Goal: Task Accomplishment & Management: Manage account settings

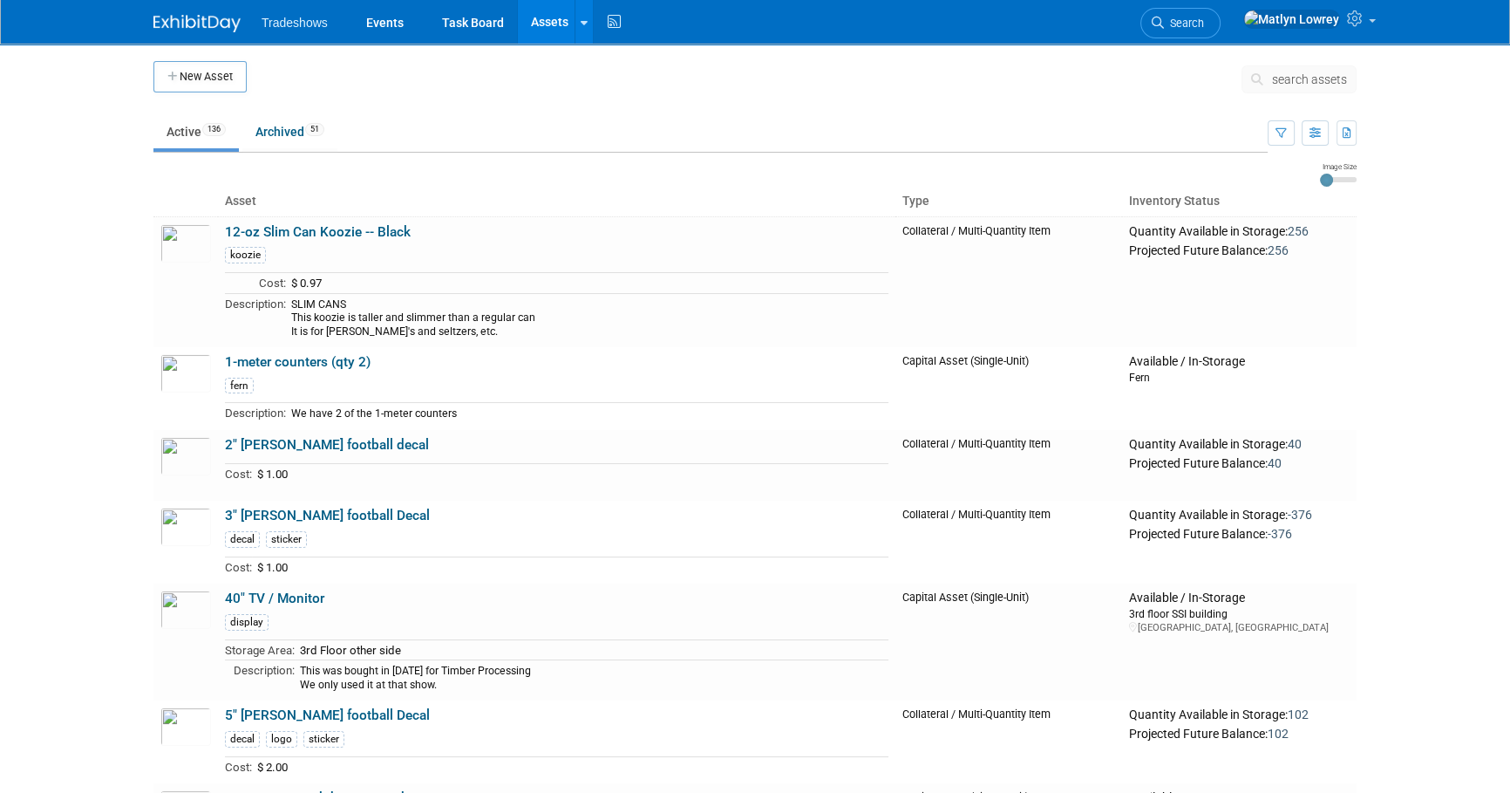
click at [1306, 78] on span "search assets" at bounding box center [1309, 79] width 75 height 14
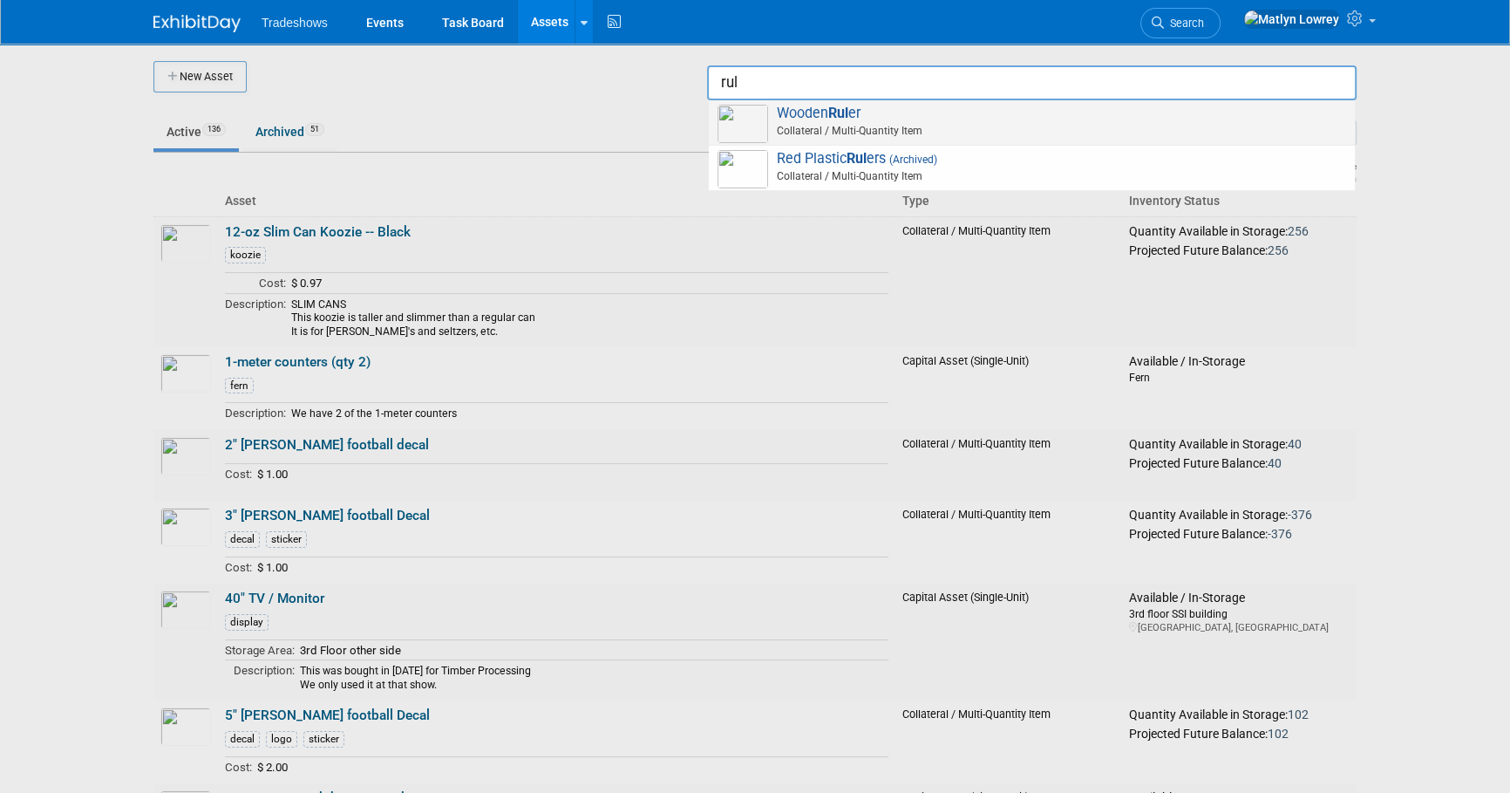
click at [831, 119] on strong "Rul" at bounding box center [838, 113] width 20 height 17
type input "Wooden Ruler"
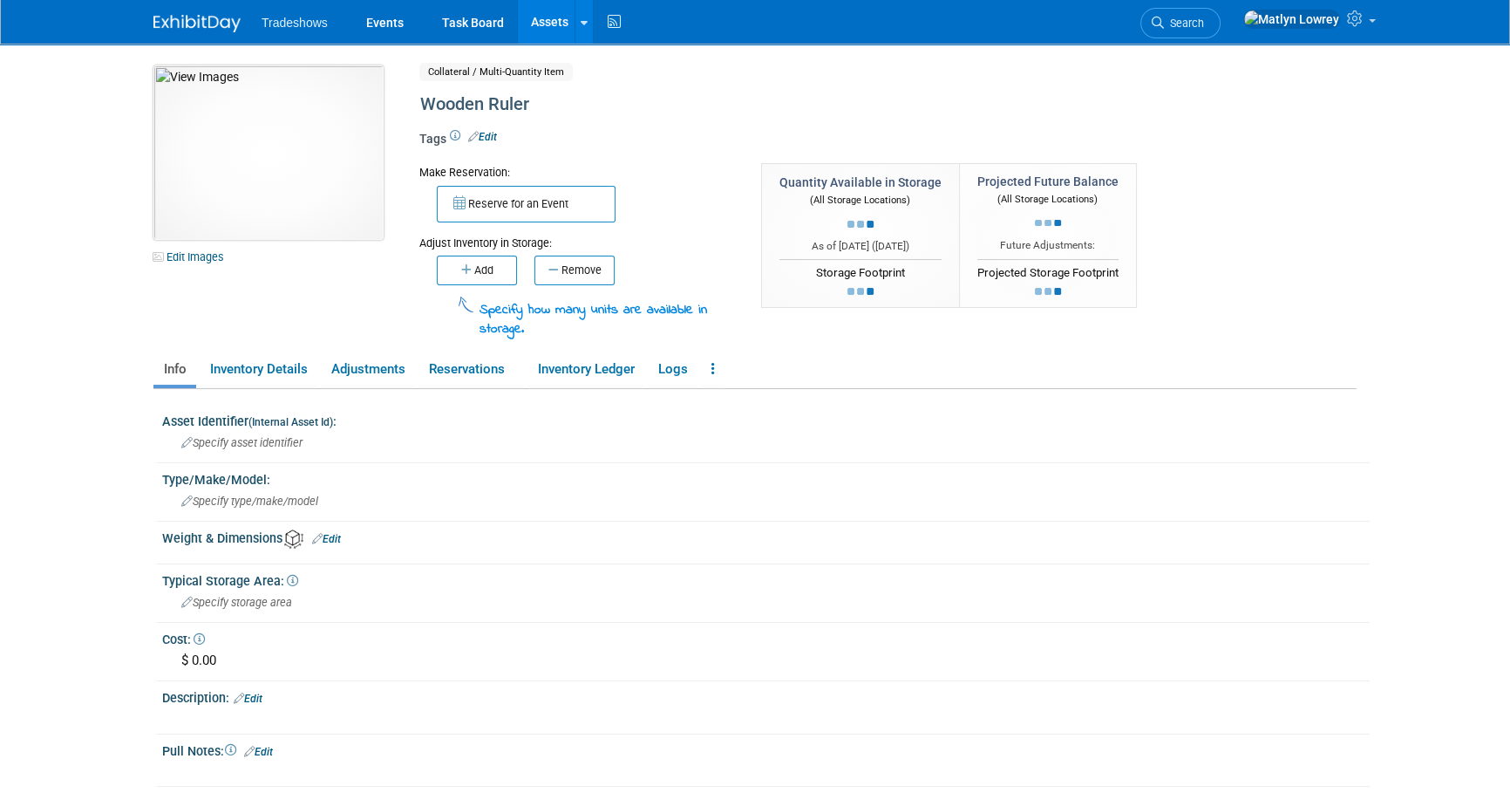
click at [249, 149] on img at bounding box center [268, 152] width 230 height 174
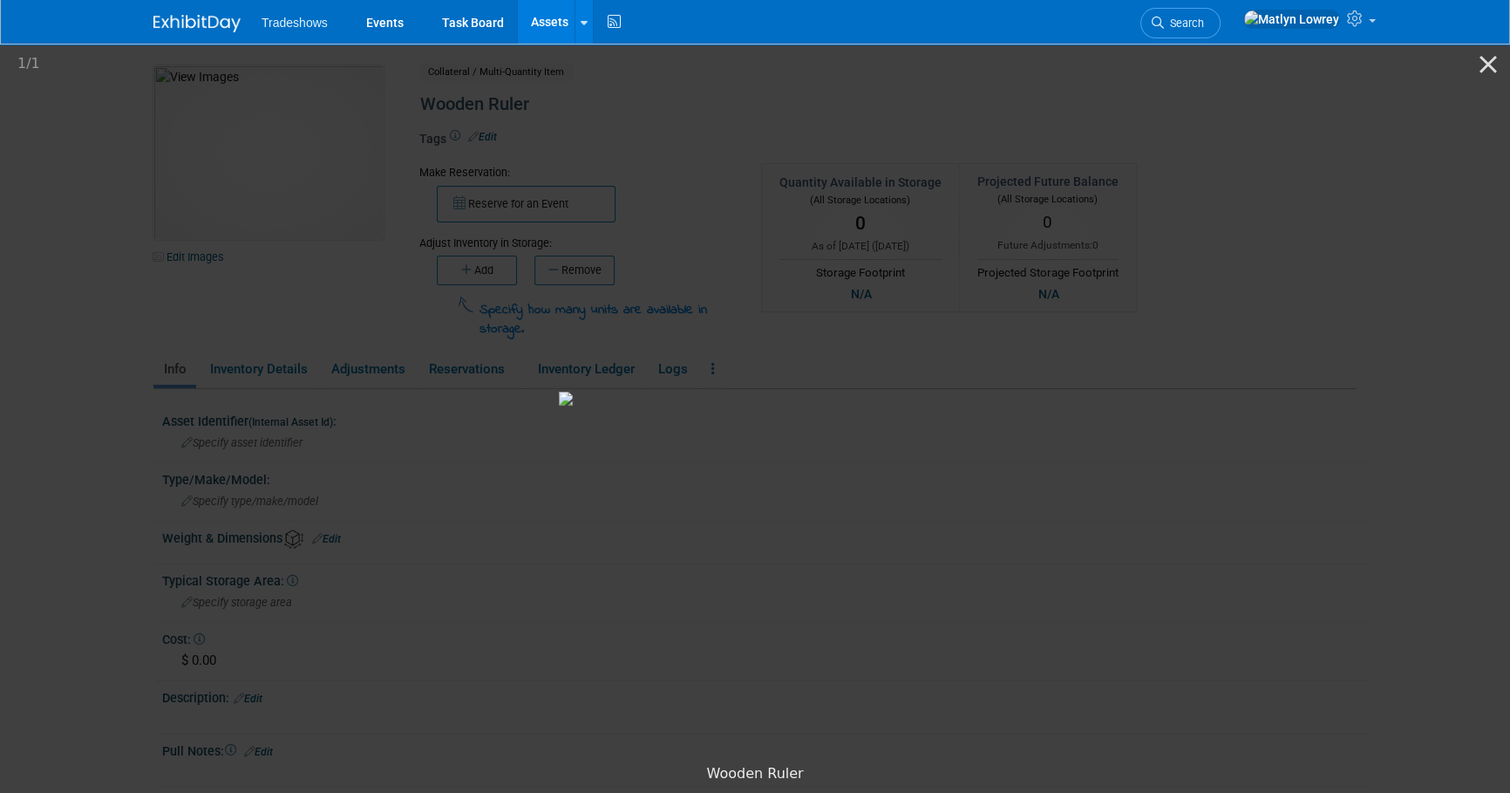
click at [228, 460] on picture at bounding box center [755, 398] width 1510 height 714
click at [1363, 351] on picture at bounding box center [755, 398] width 1510 height 714
click at [244, 170] on picture at bounding box center [755, 398] width 1510 height 714
click at [378, 23] on link "Events" at bounding box center [385, 22] width 64 height 44
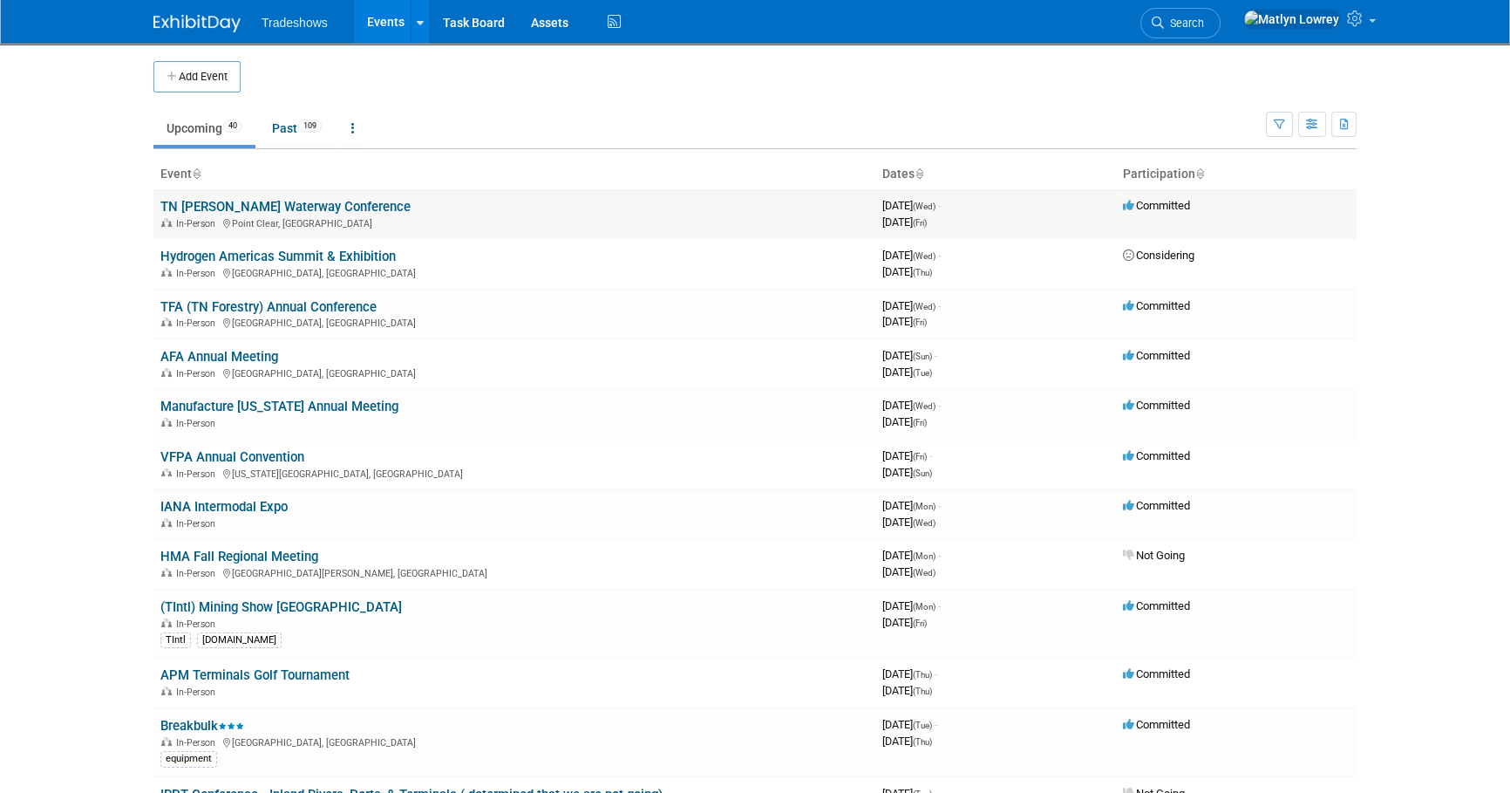
click at [240, 207] on link "TN [PERSON_NAME] Waterway Conference" at bounding box center [285, 207] width 250 height 16
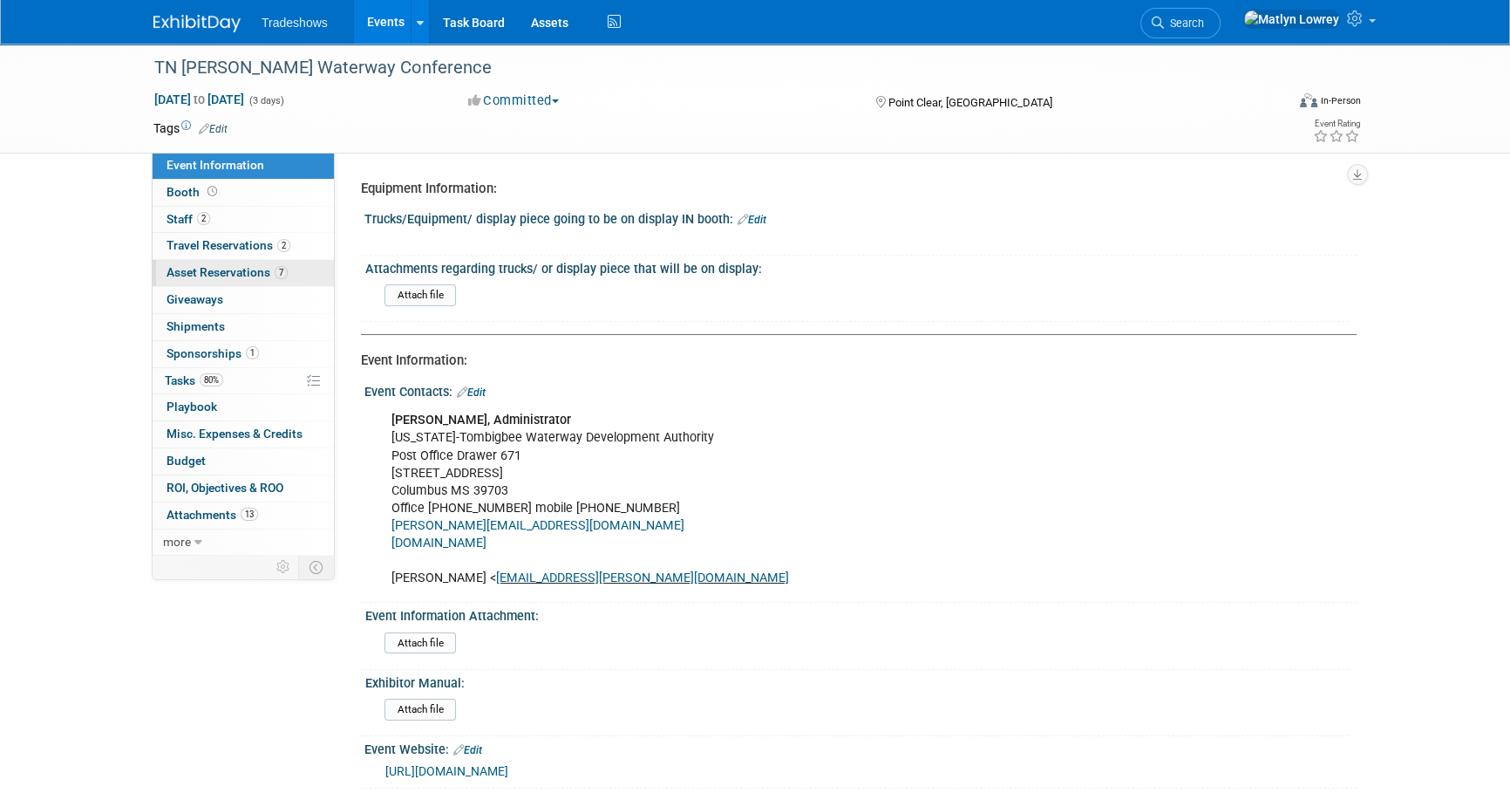
click at [235, 272] on span "Asset Reservations 7" at bounding box center [227, 272] width 121 height 14
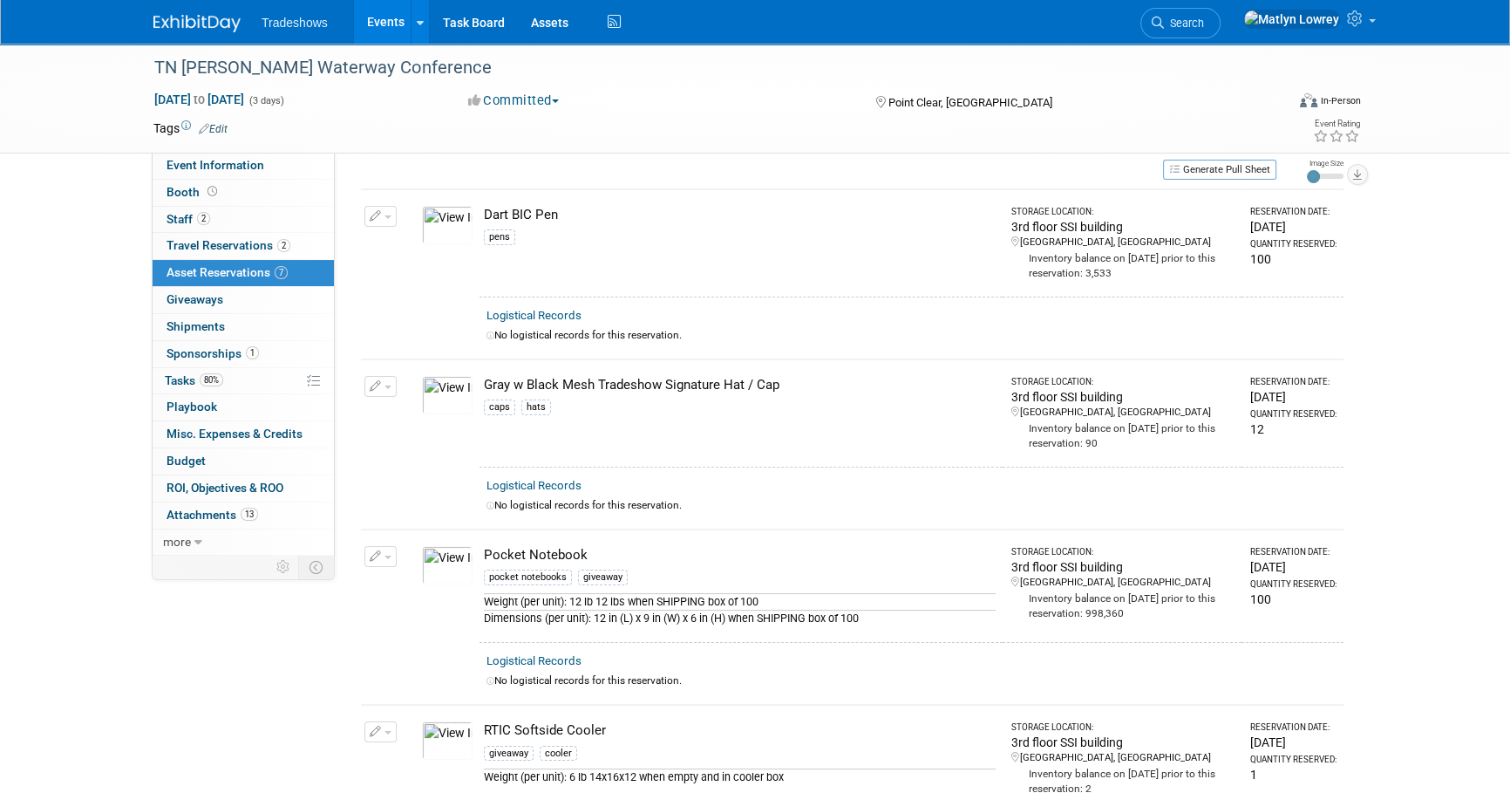
scroll to position [78, 0]
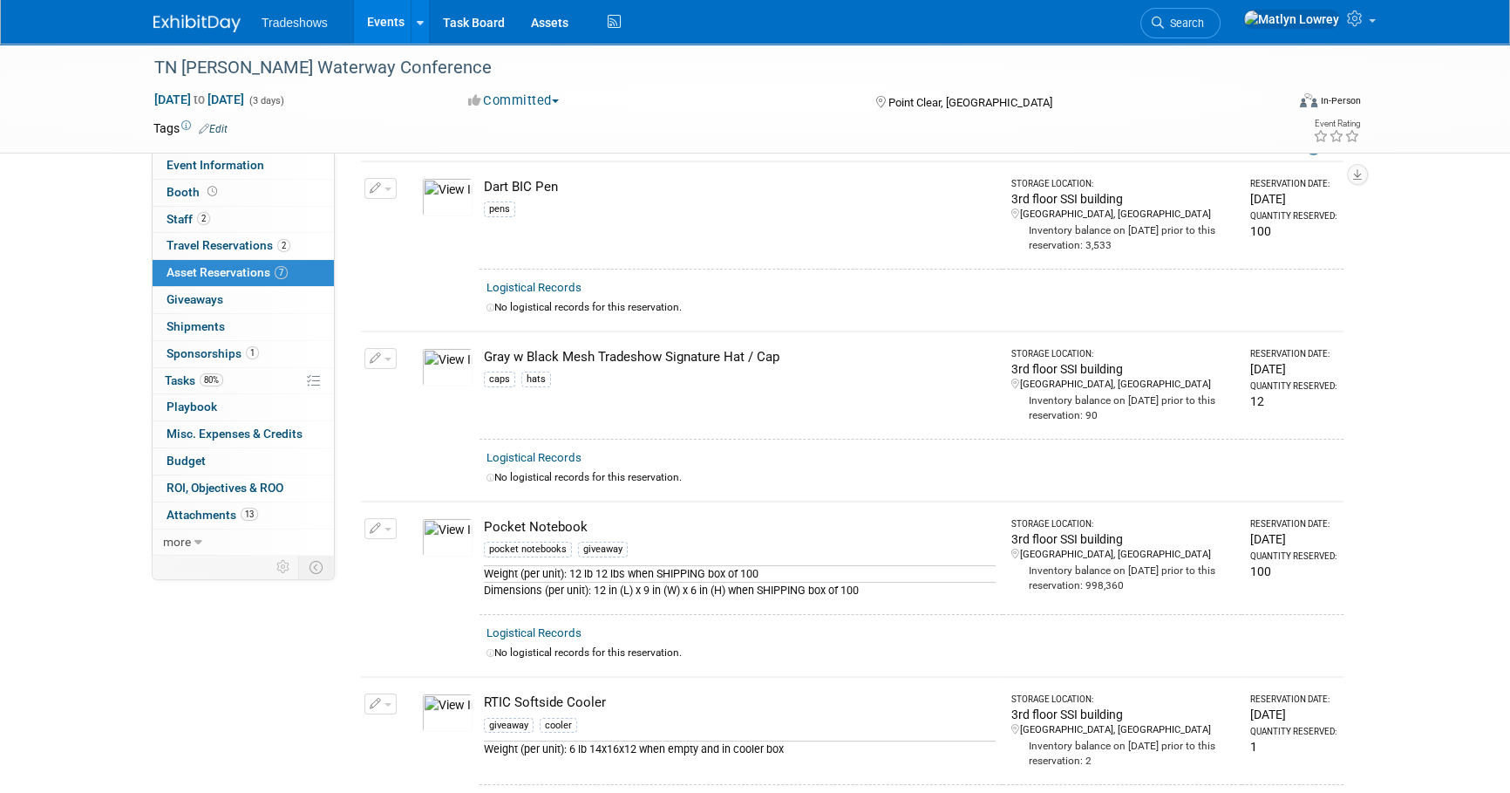
click at [373, 355] on icon "button" at bounding box center [376, 358] width 12 height 11
click at [399, 378] on button "Change Reservation" at bounding box center [447, 387] width 147 height 24
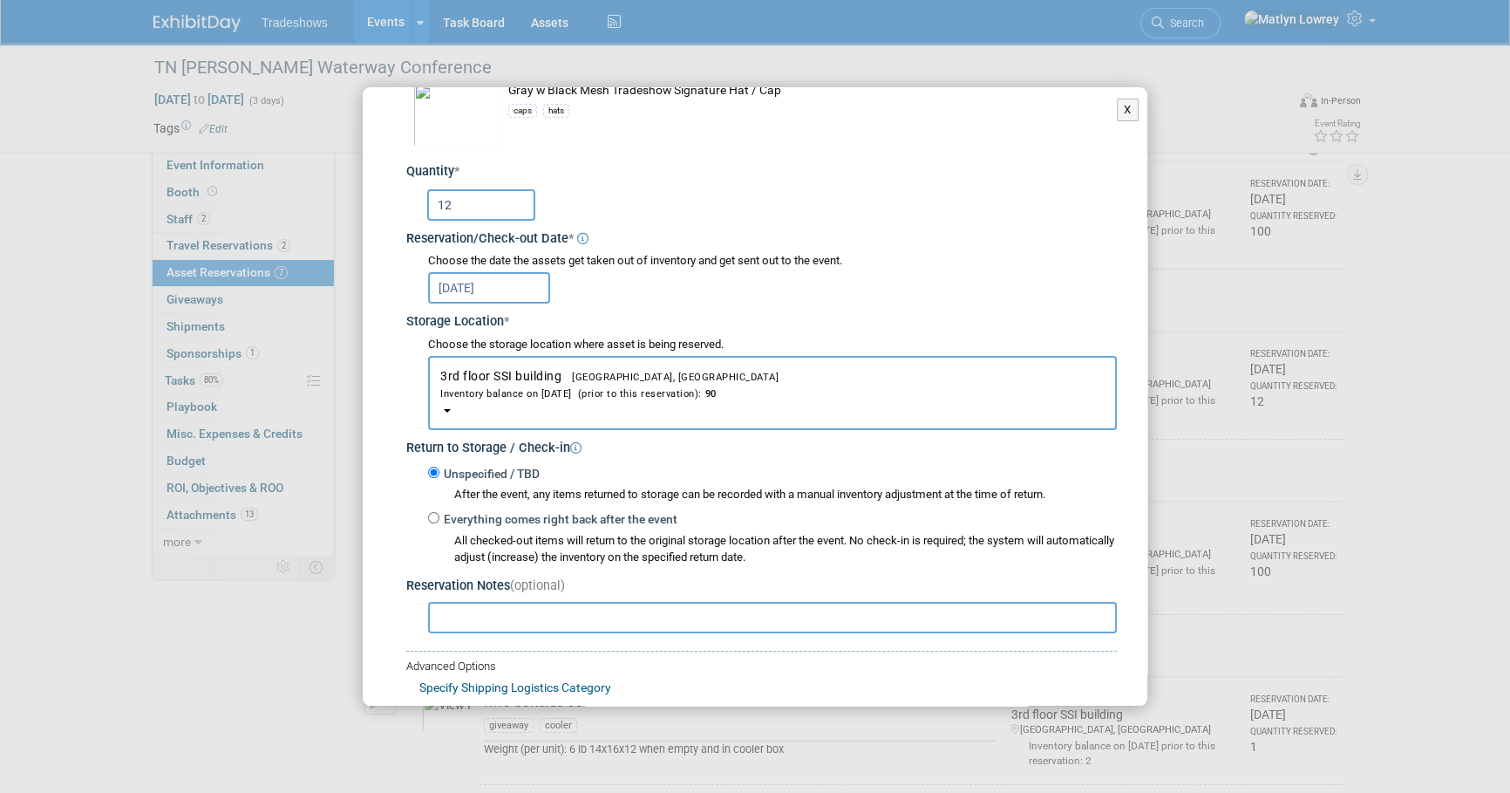
click at [494, 201] on input "12" at bounding box center [481, 204] width 108 height 31
click at [494, 202] on input "12" at bounding box center [481, 204] width 108 height 31
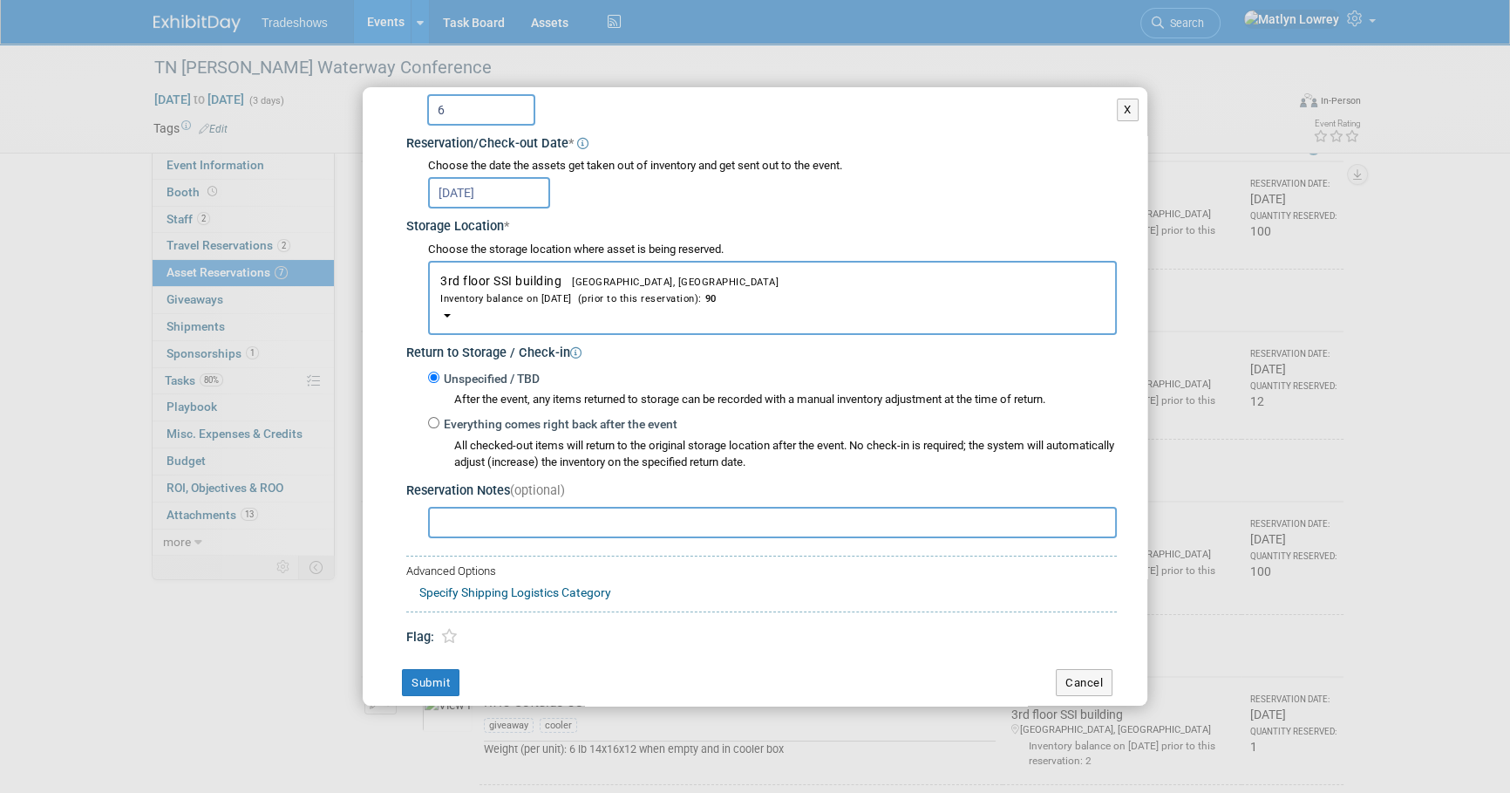
scroll to position [193, 0]
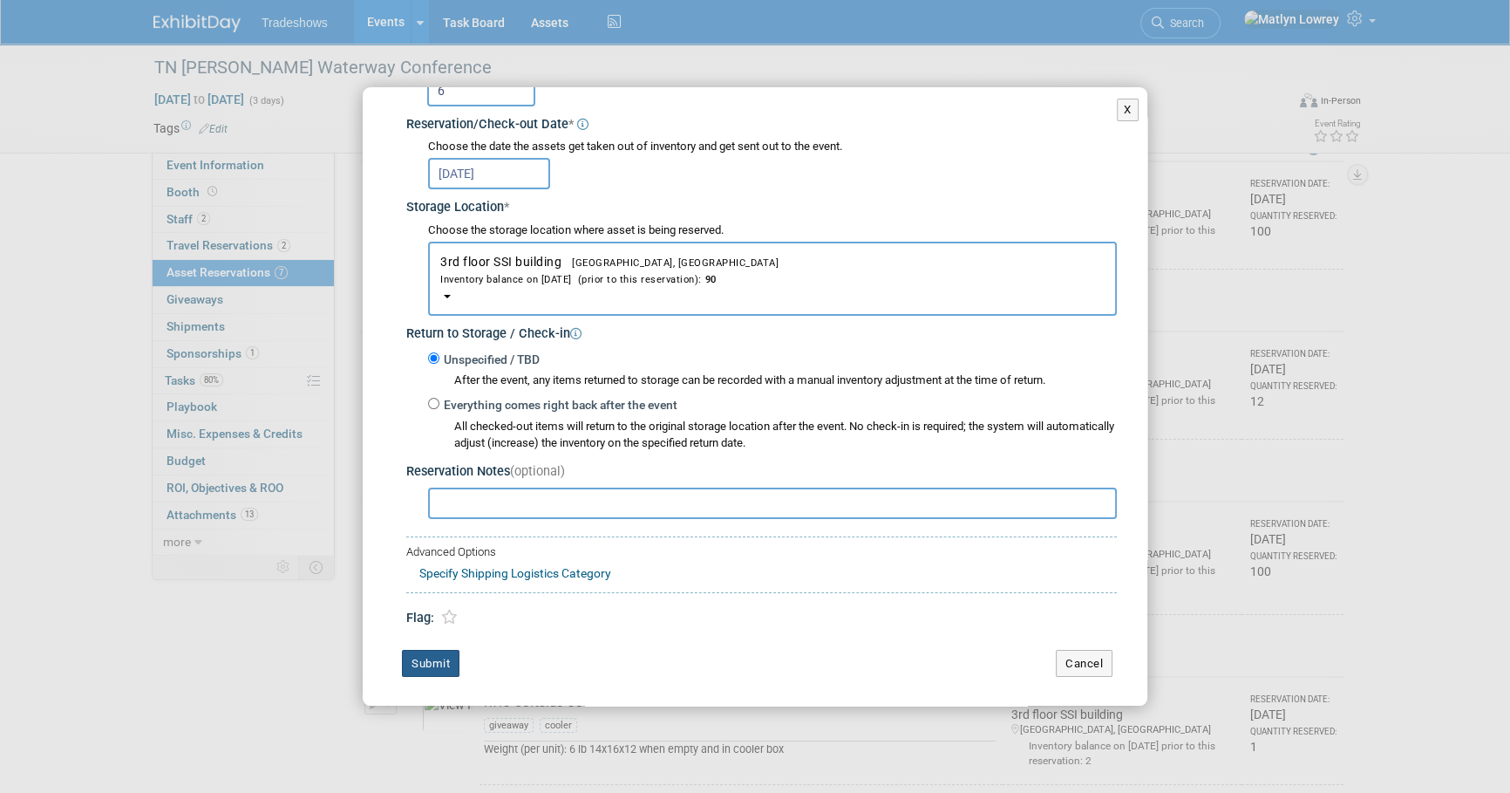
type input "6"
click at [429, 664] on button "Submit" at bounding box center [431, 664] width 58 height 28
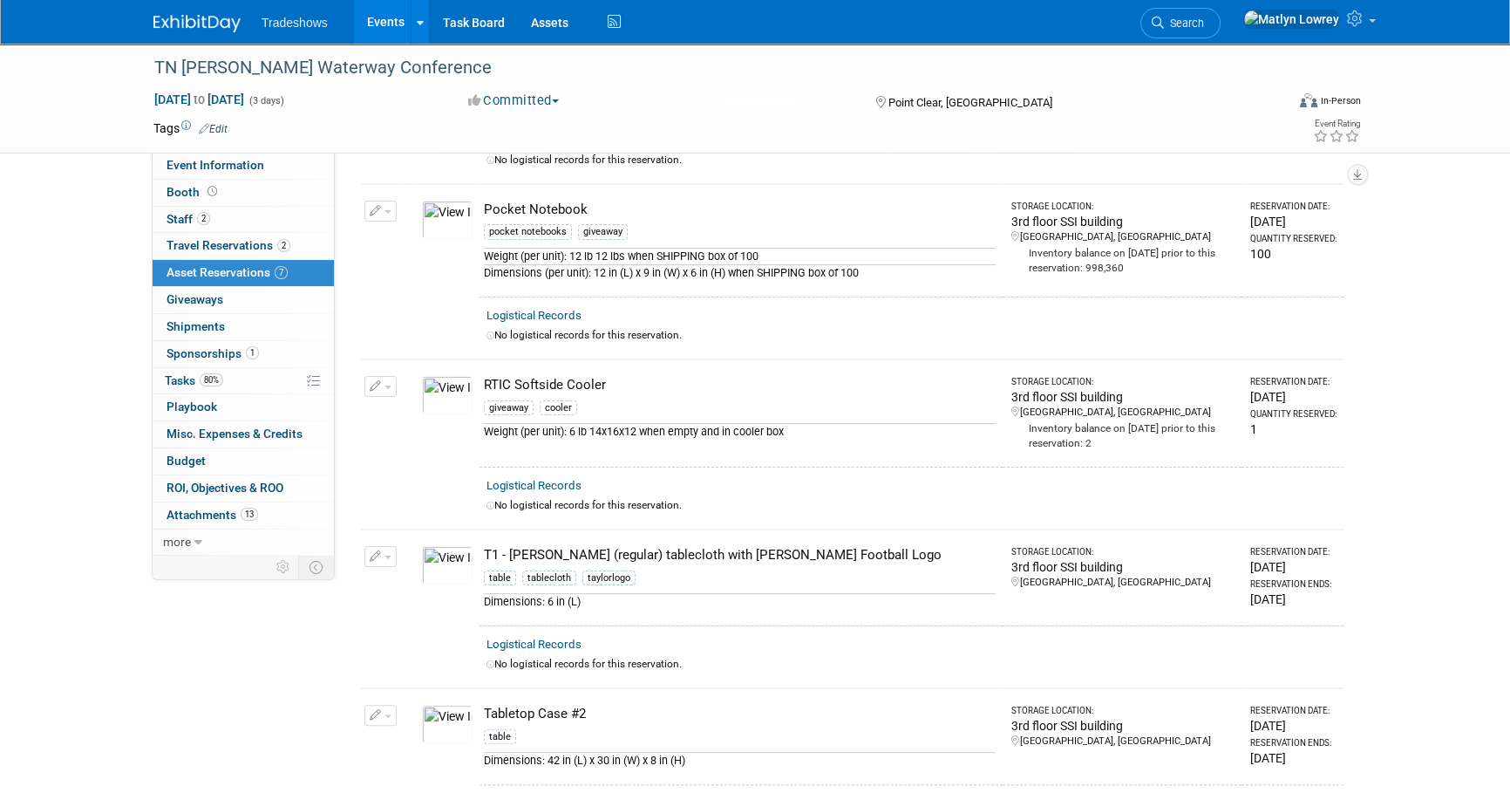
scroll to position [317, 0]
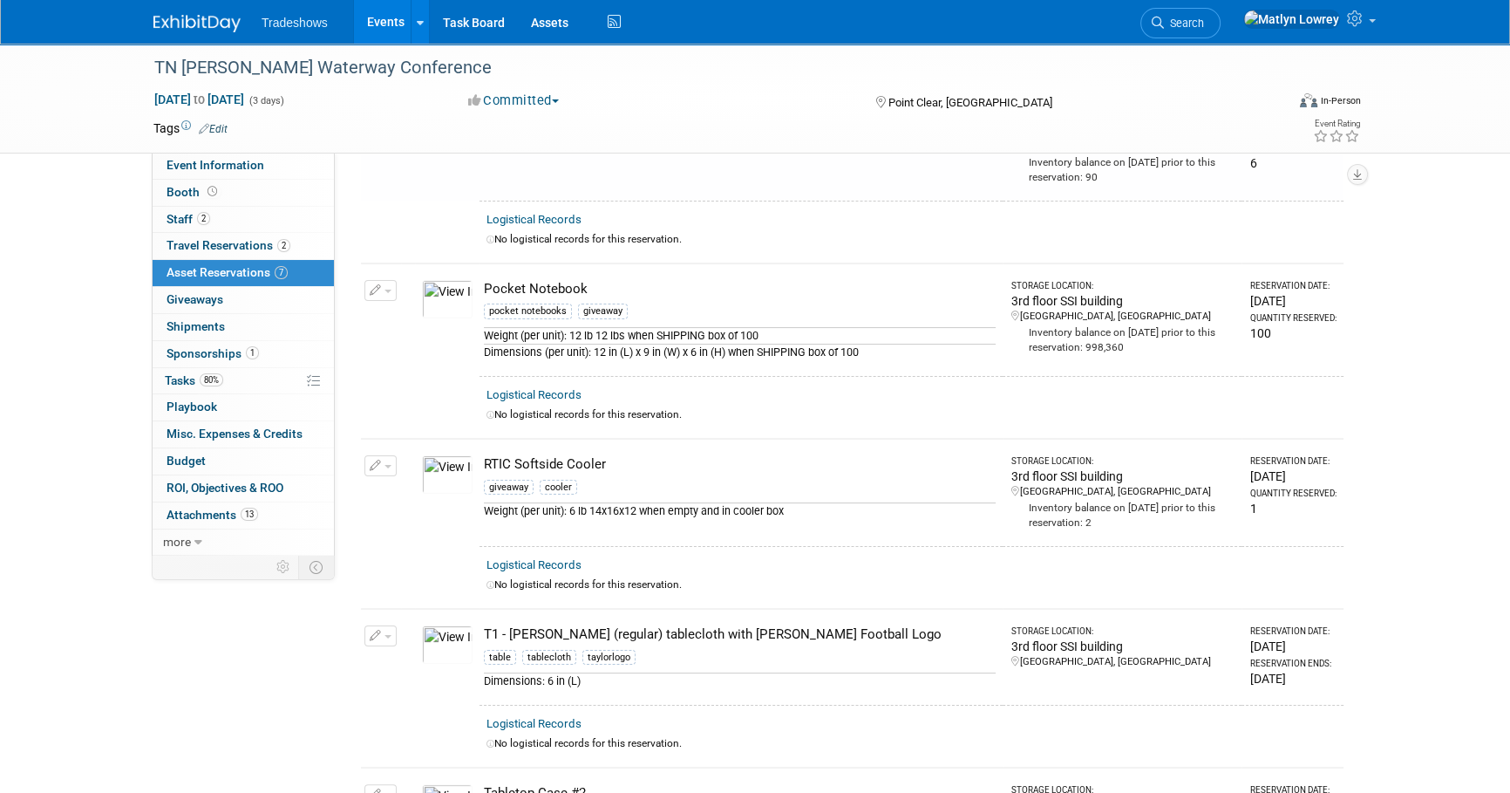
click at [385, 283] on button "button" at bounding box center [380, 290] width 32 height 21
click at [397, 313] on button "Change Reservation" at bounding box center [447, 319] width 147 height 24
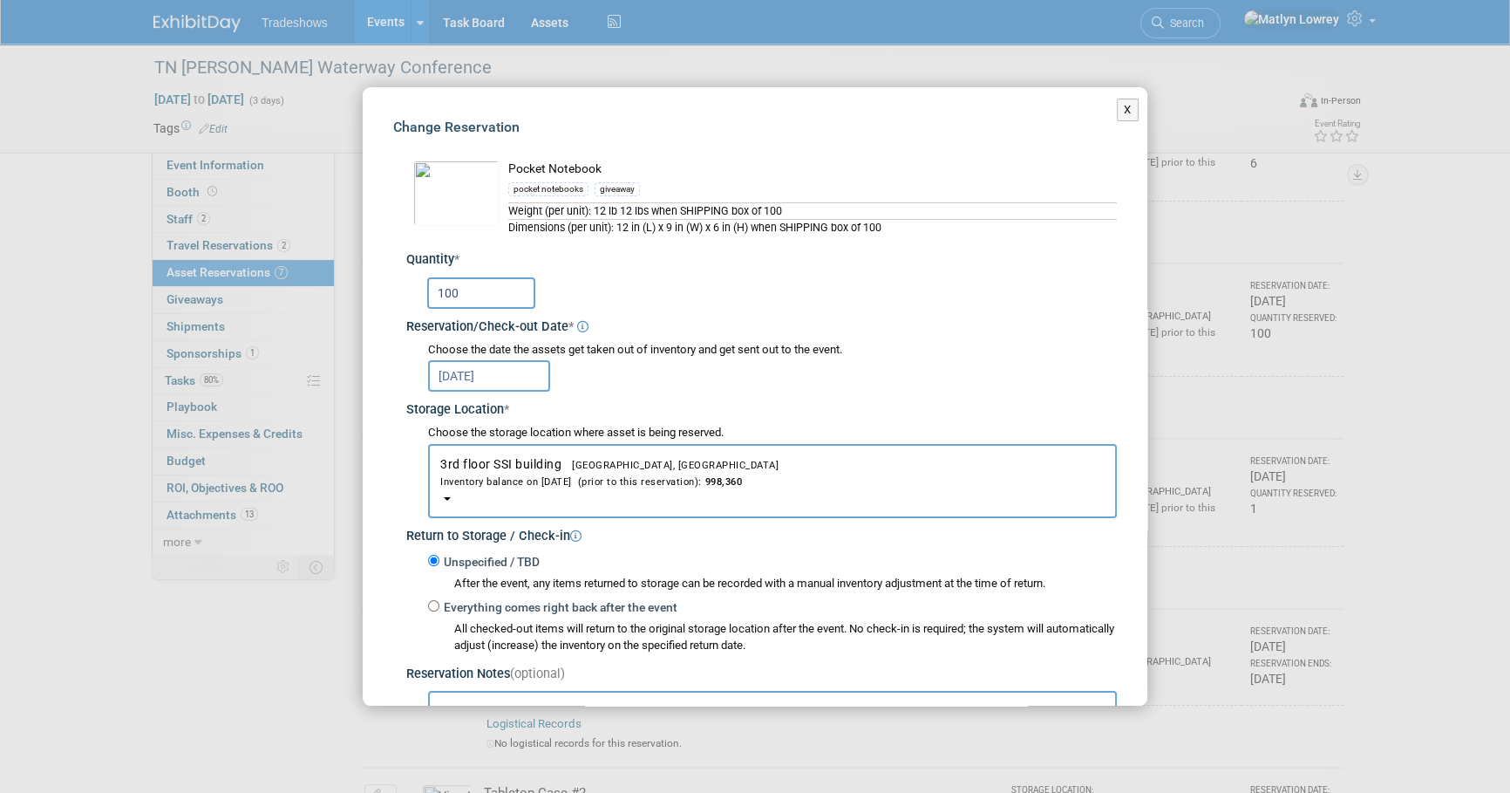
click at [489, 292] on input "100" at bounding box center [481, 292] width 108 height 31
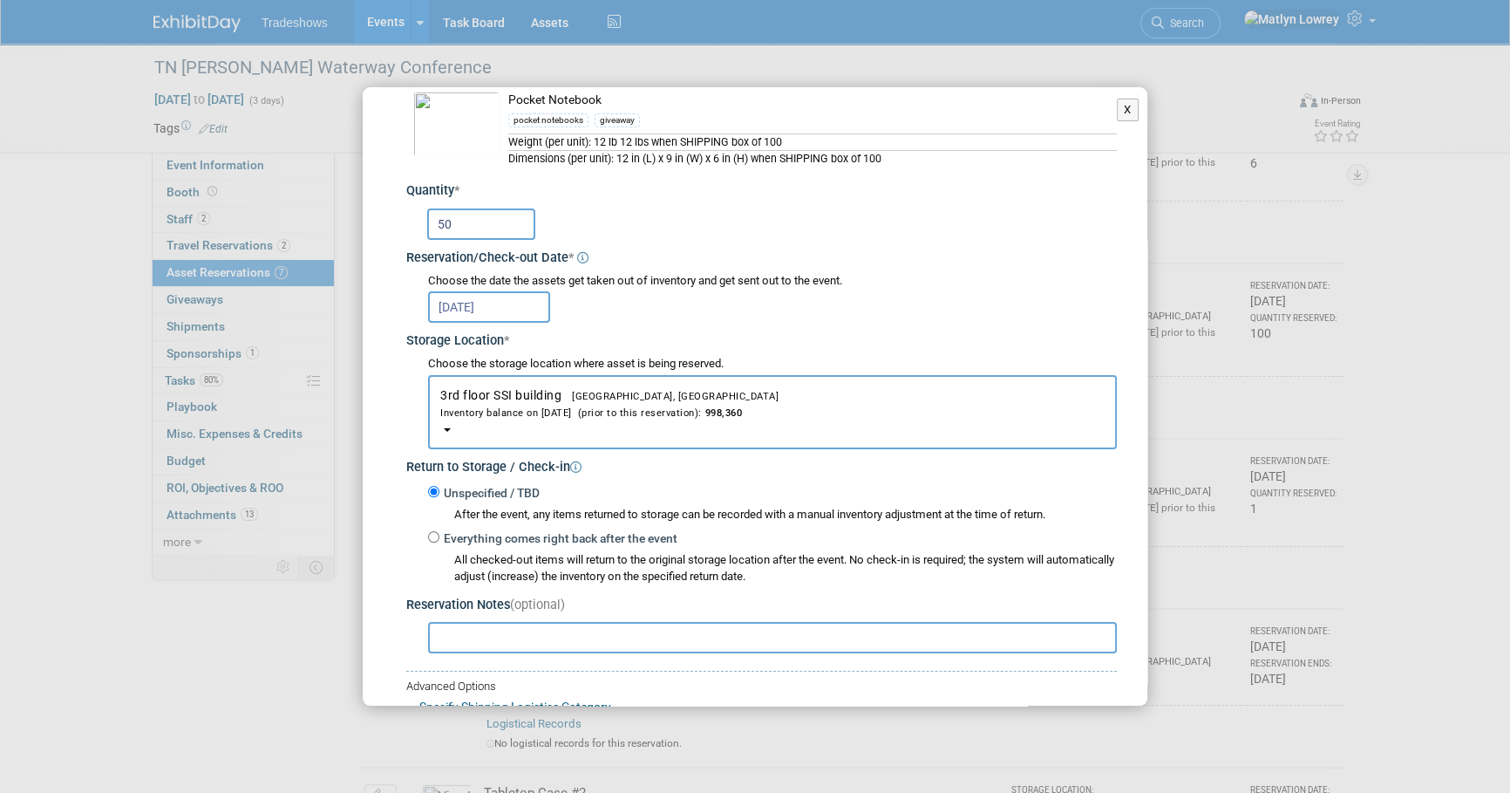
scroll to position [202, 0]
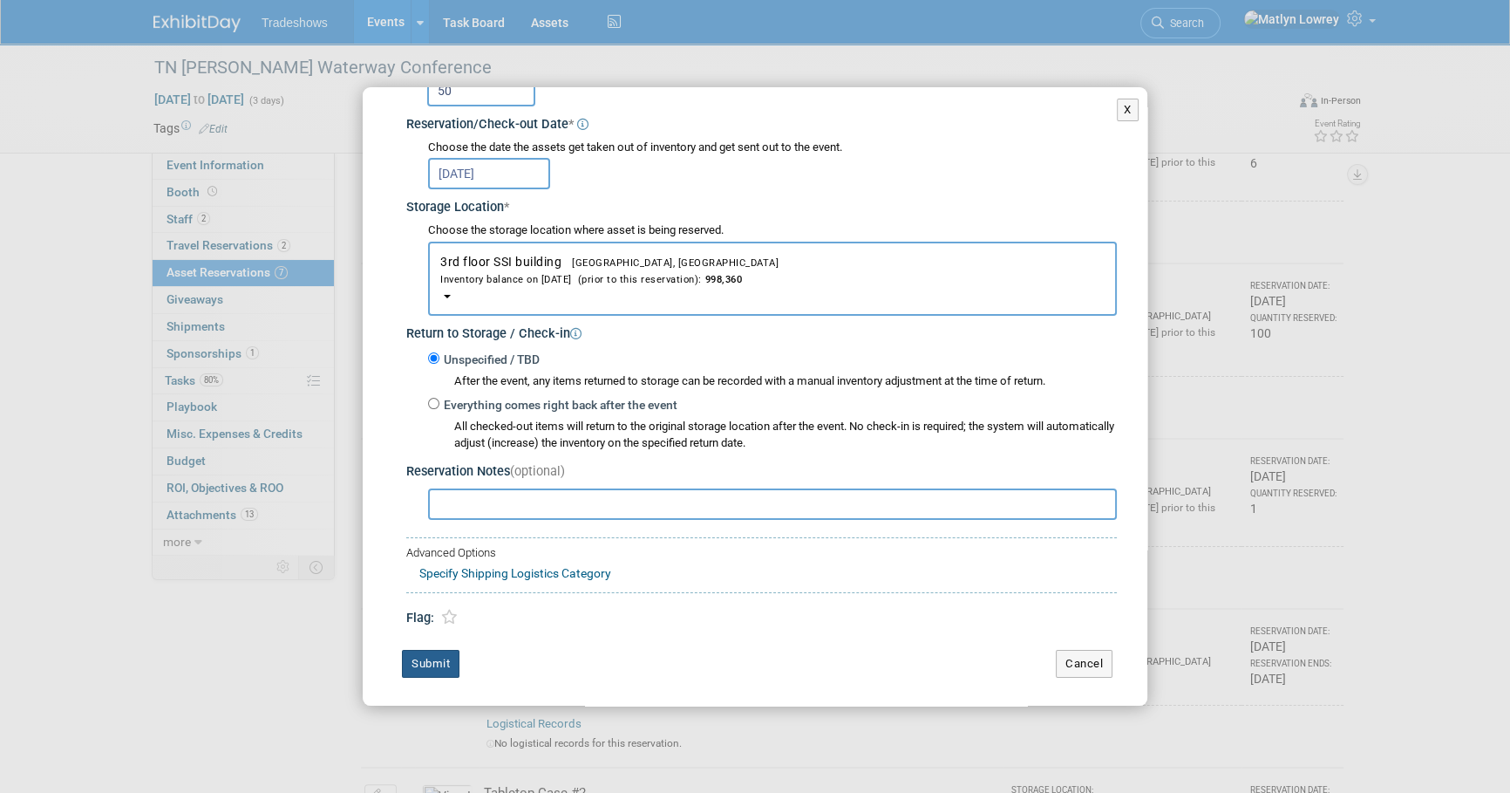
type input "50"
click at [421, 659] on button "Submit" at bounding box center [431, 664] width 58 height 28
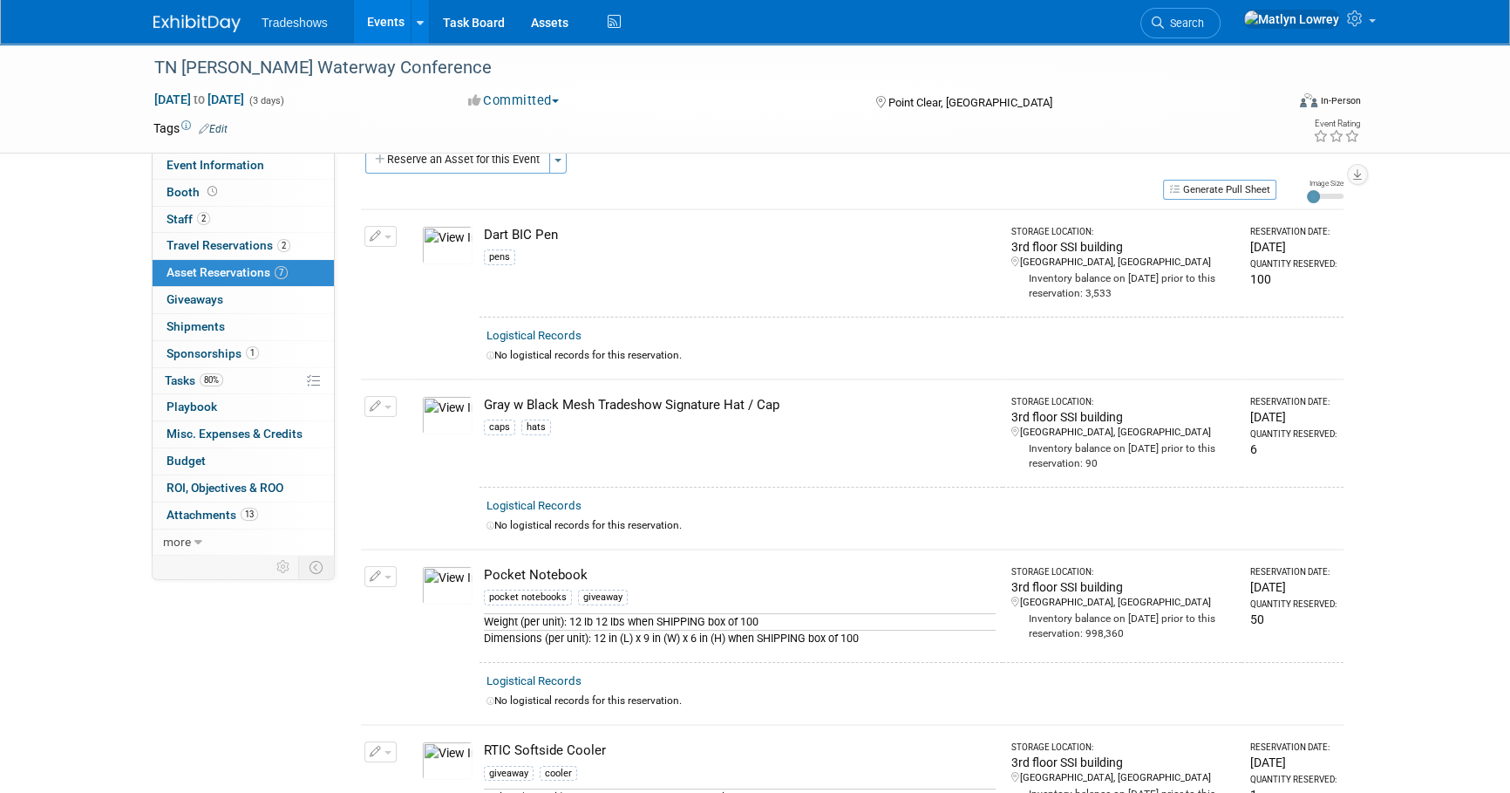
scroll to position [0, 0]
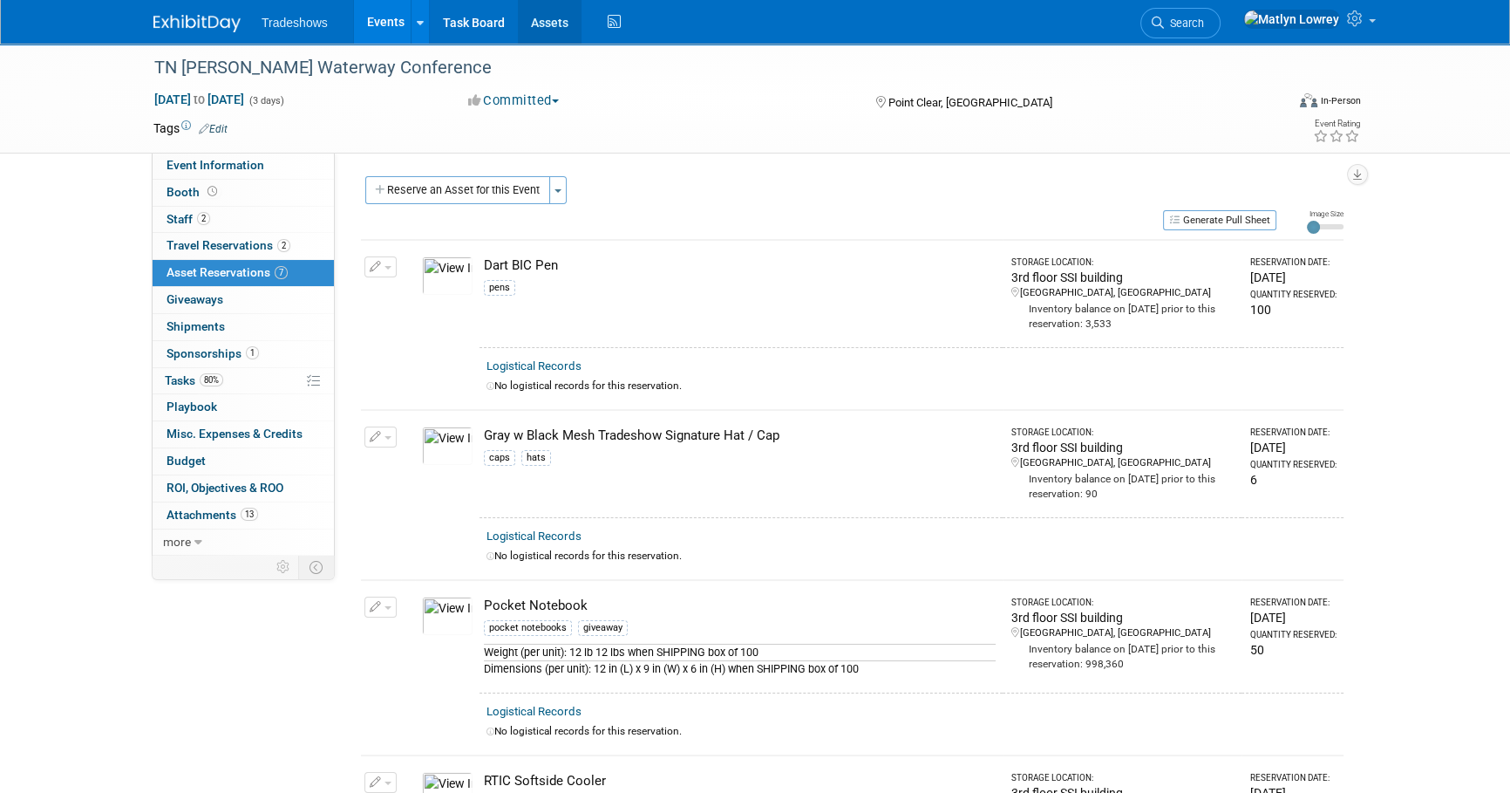
click at [563, 35] on link "Assets" at bounding box center [550, 22] width 64 height 44
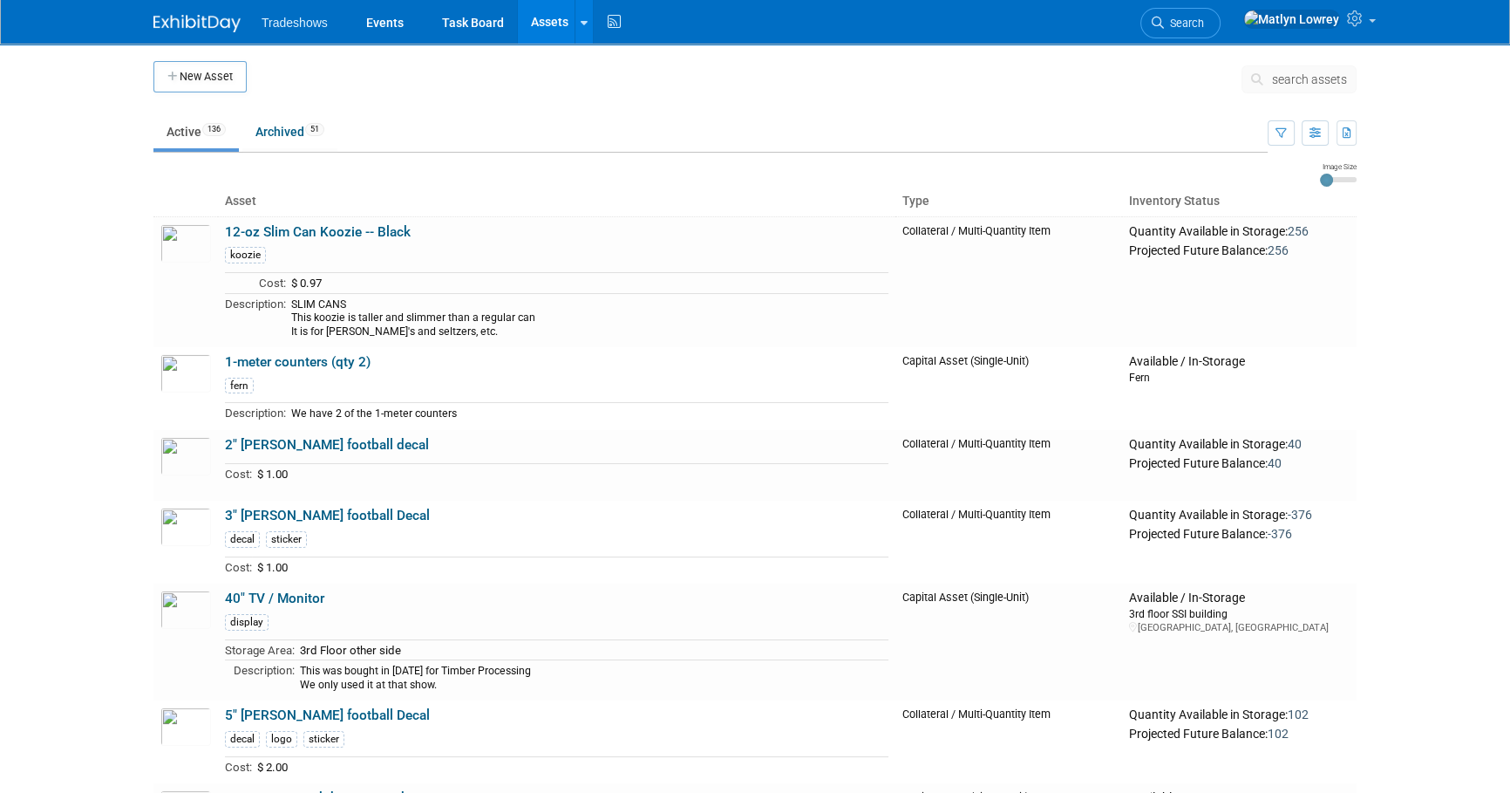
click at [1317, 75] on span "search assets" at bounding box center [1309, 79] width 75 height 14
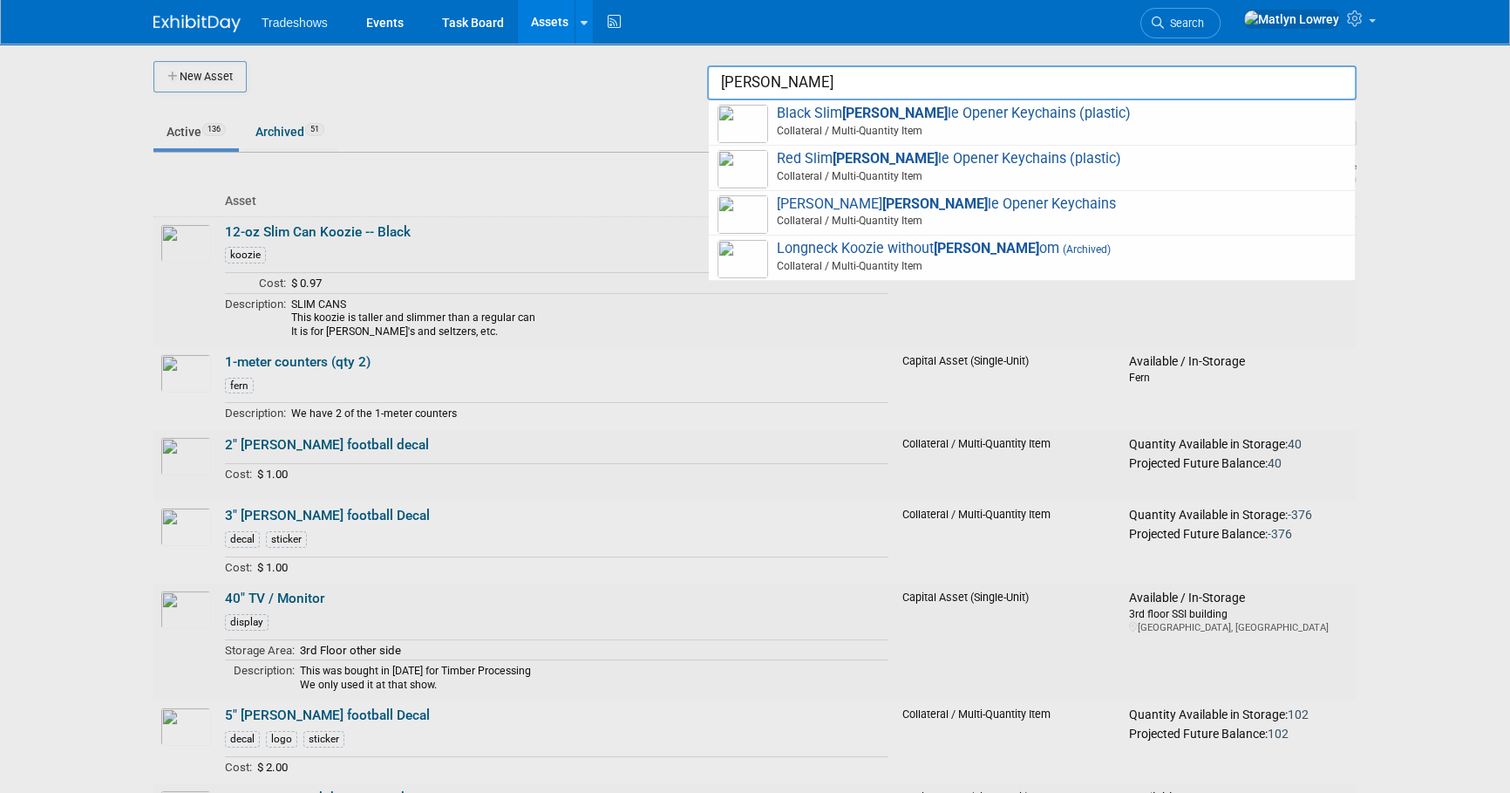
click at [963, 199] on span "Taylor Bott le Opener Keychains Collateral / Multi-Quantity Item" at bounding box center [1032, 213] width 629 height 36
type input "[PERSON_NAME] Bottle Opener Keychains"
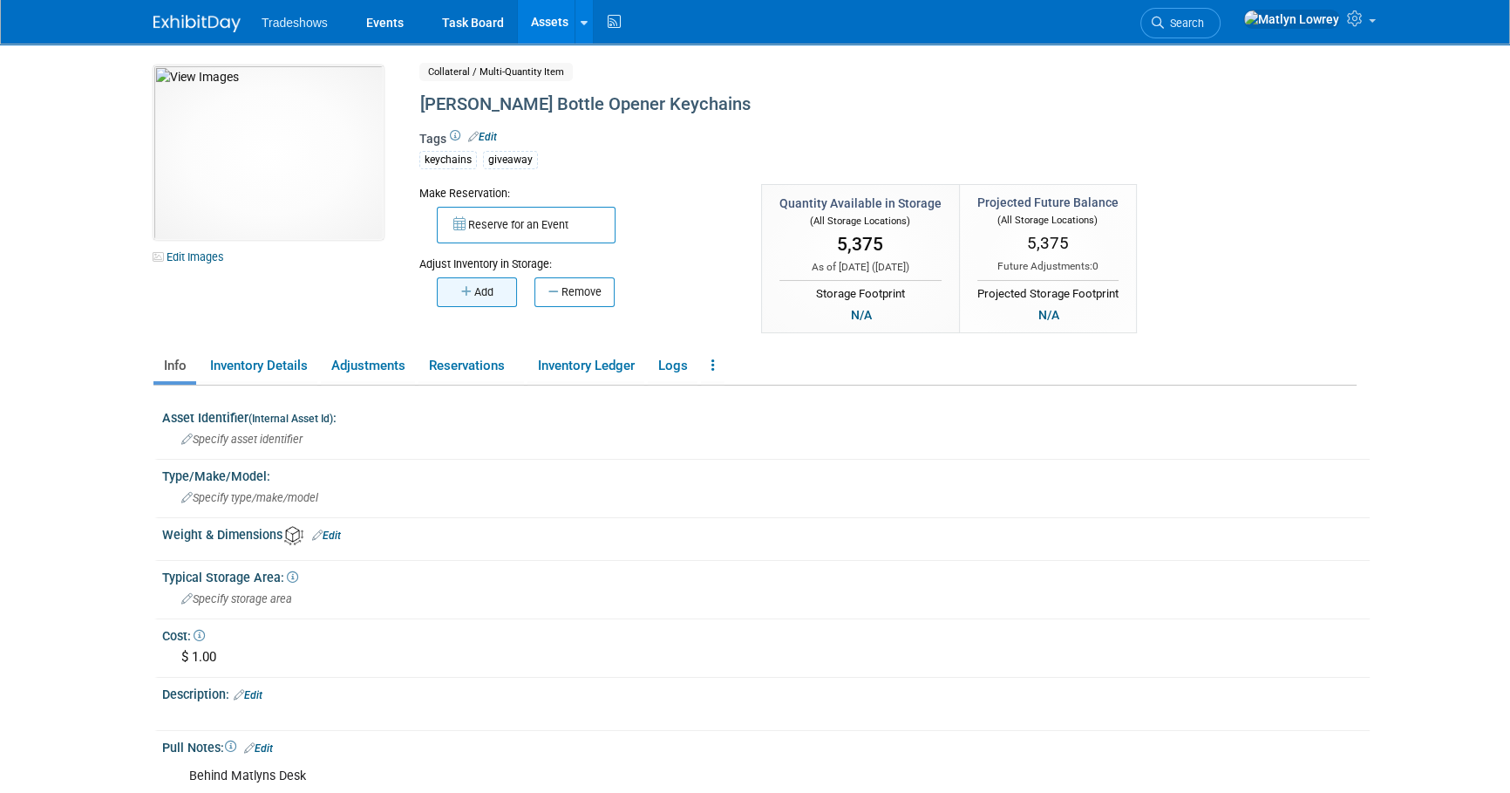
click at [449, 299] on button "Add" at bounding box center [477, 292] width 80 height 30
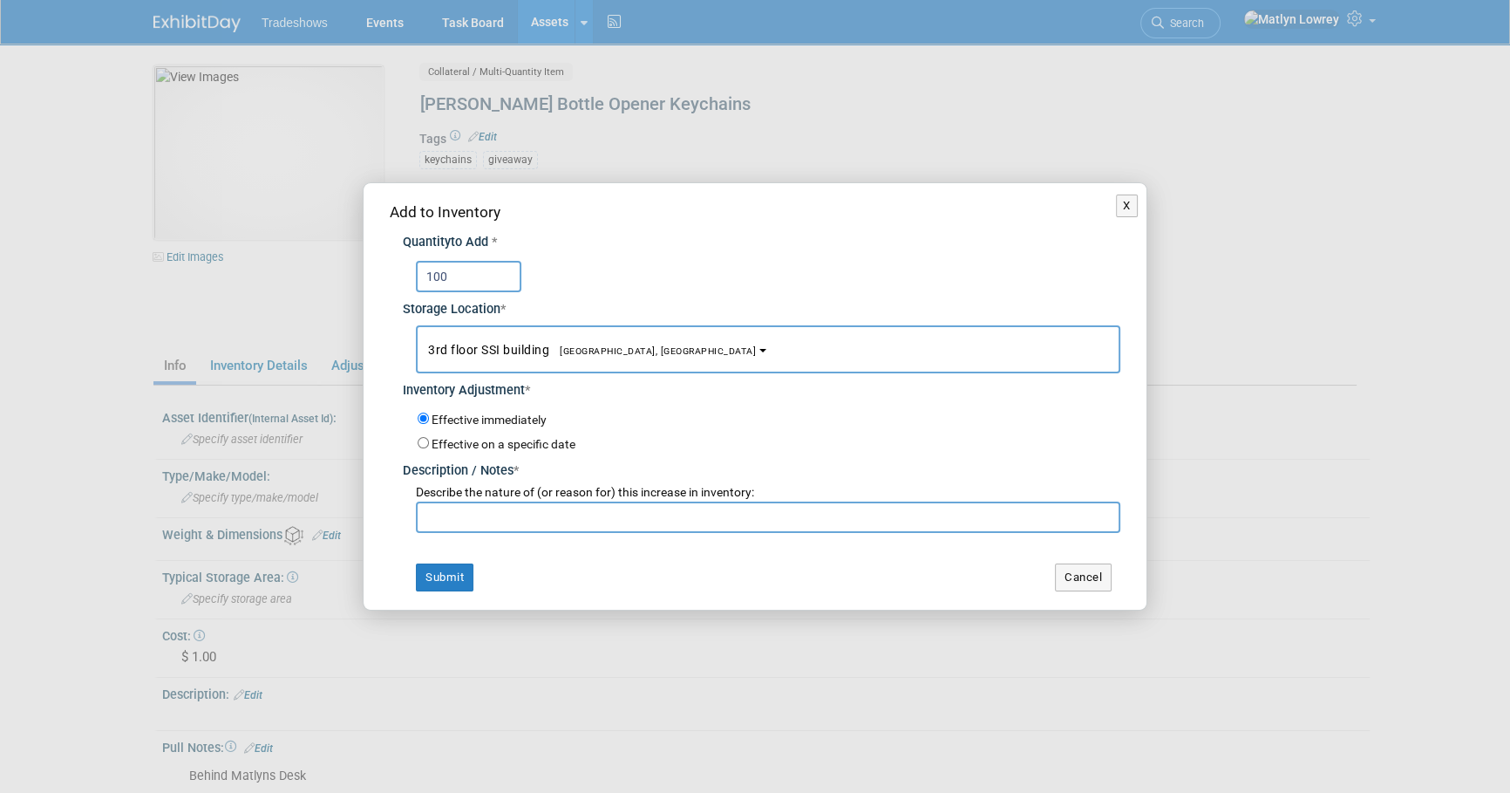
type input "100"
click at [480, 530] on input "text" at bounding box center [768, 516] width 705 height 31
type input "count"
click at [443, 566] on button "Submit" at bounding box center [445, 577] width 58 height 28
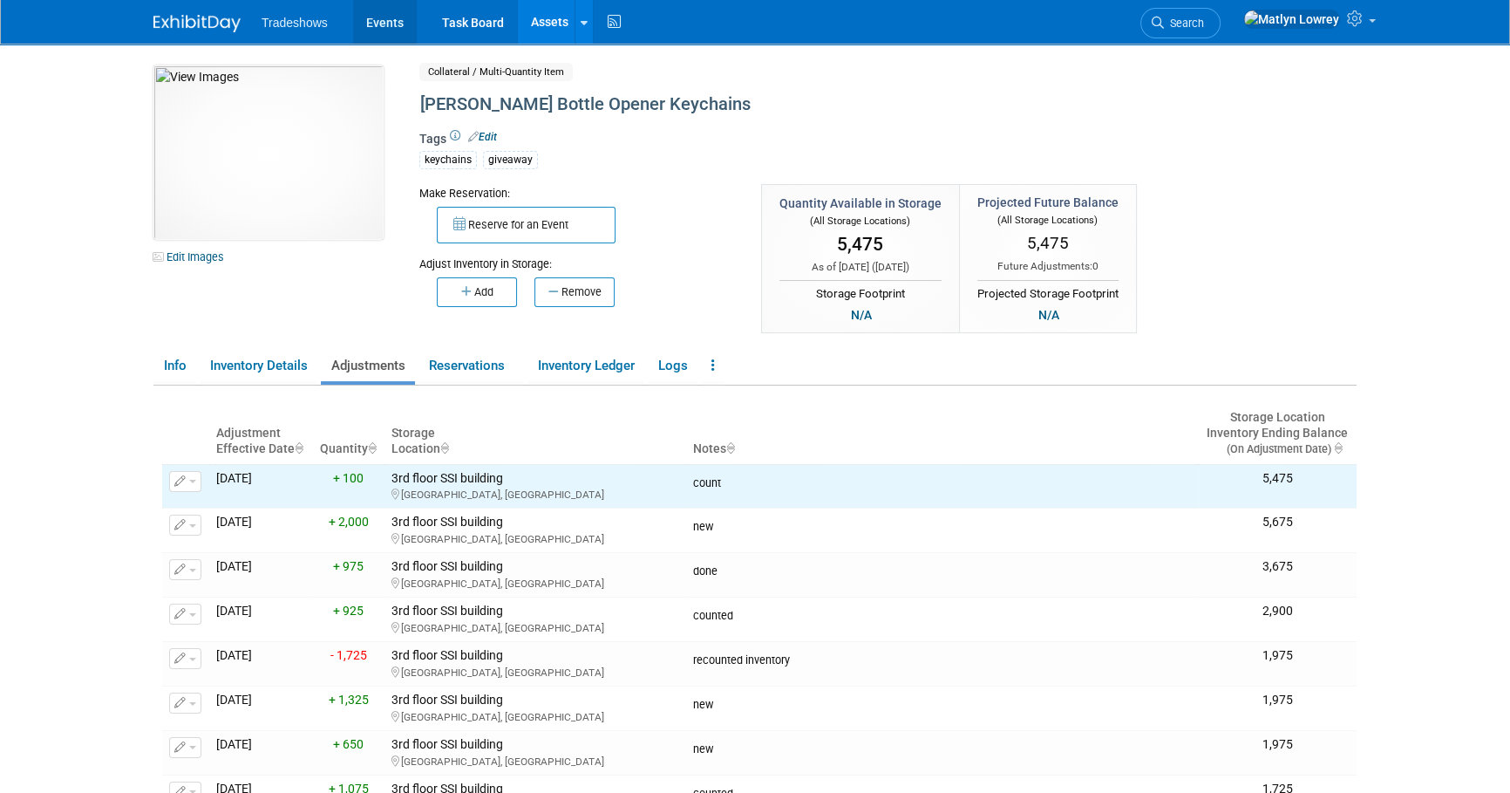
click at [383, 9] on link "Events" at bounding box center [385, 22] width 64 height 44
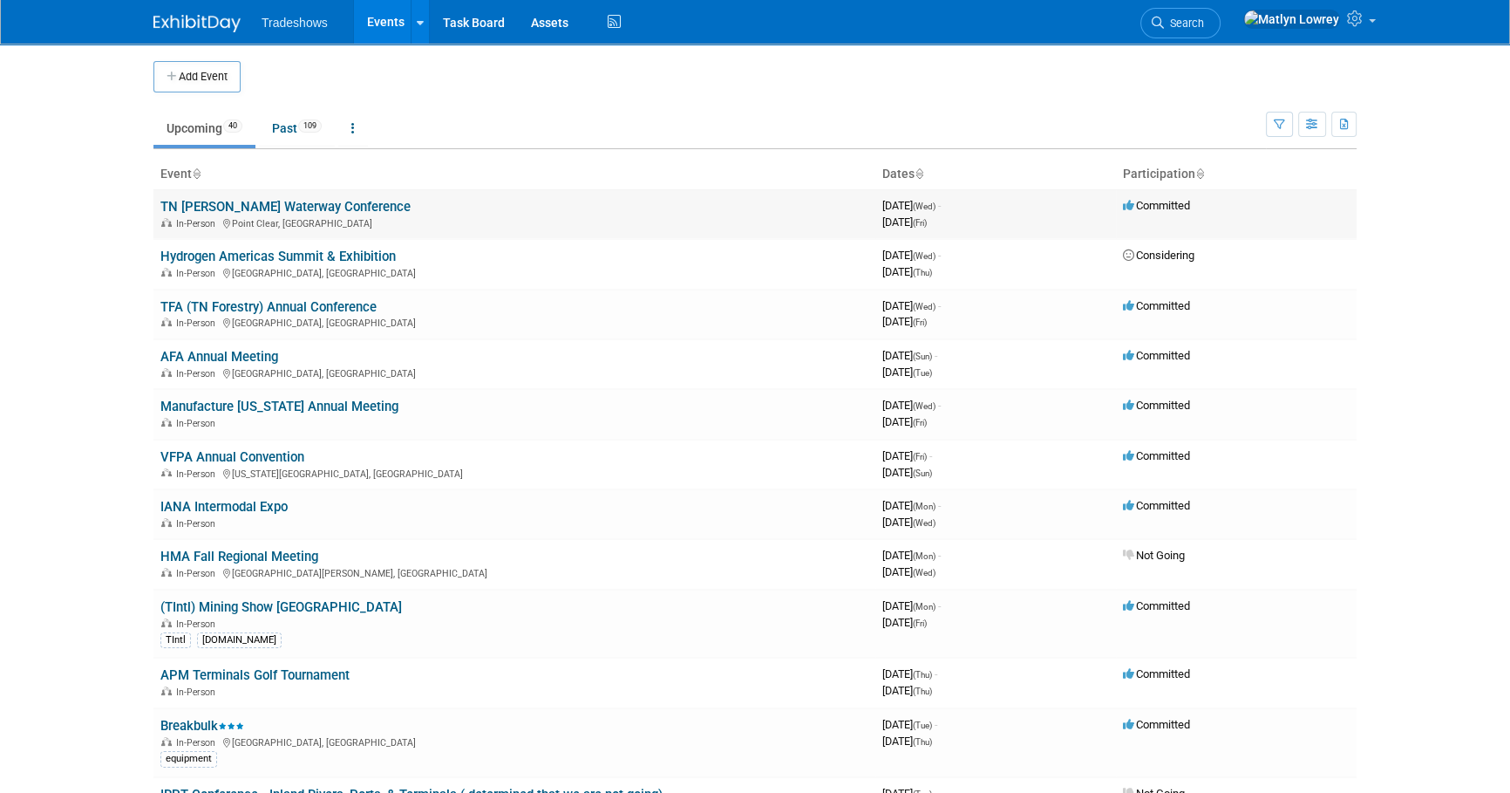
click at [270, 208] on link "TN [PERSON_NAME] Waterway Conference" at bounding box center [285, 207] width 250 height 16
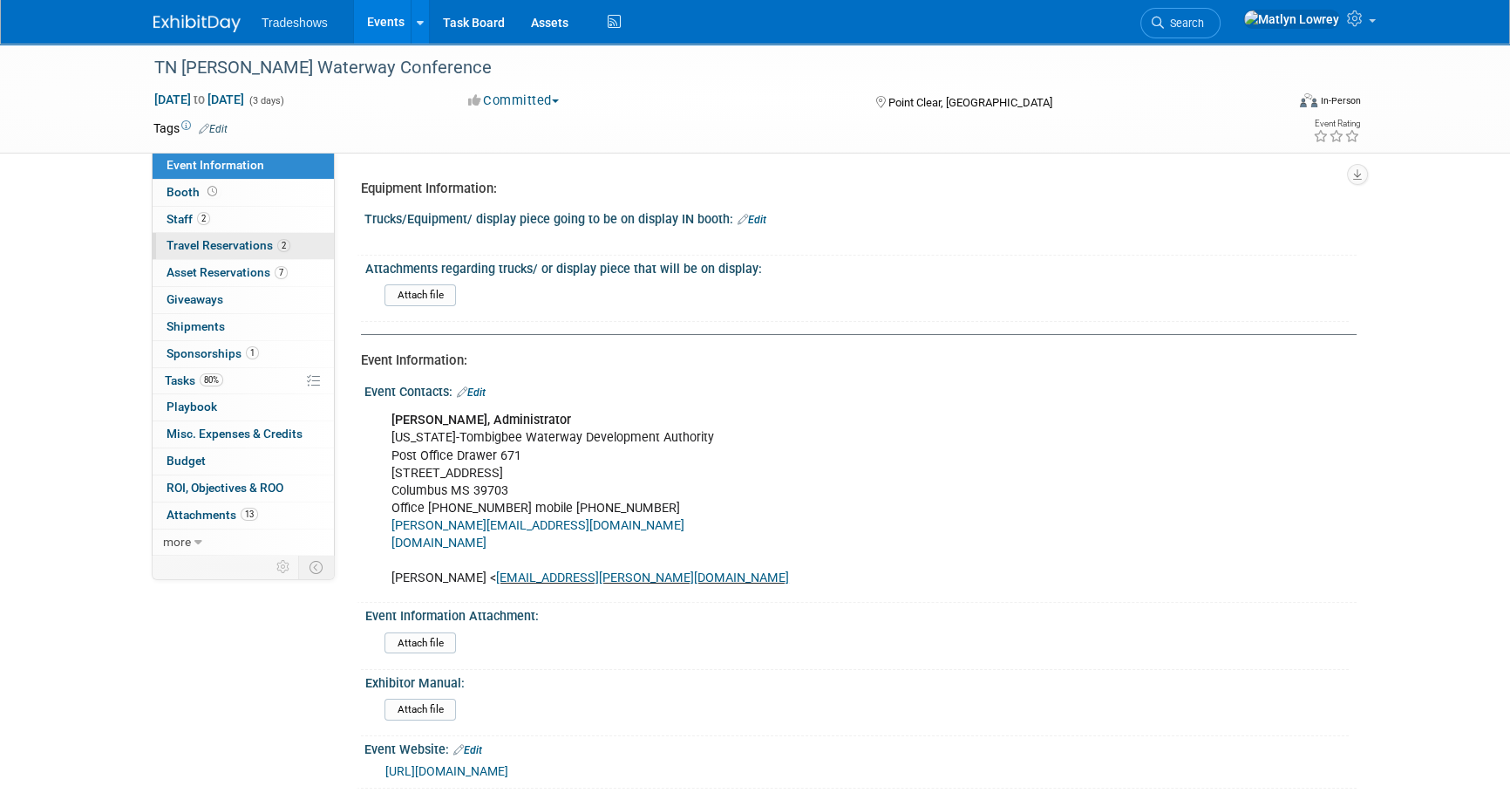
click at [192, 251] on span "Travel Reservations 2" at bounding box center [229, 245] width 124 height 14
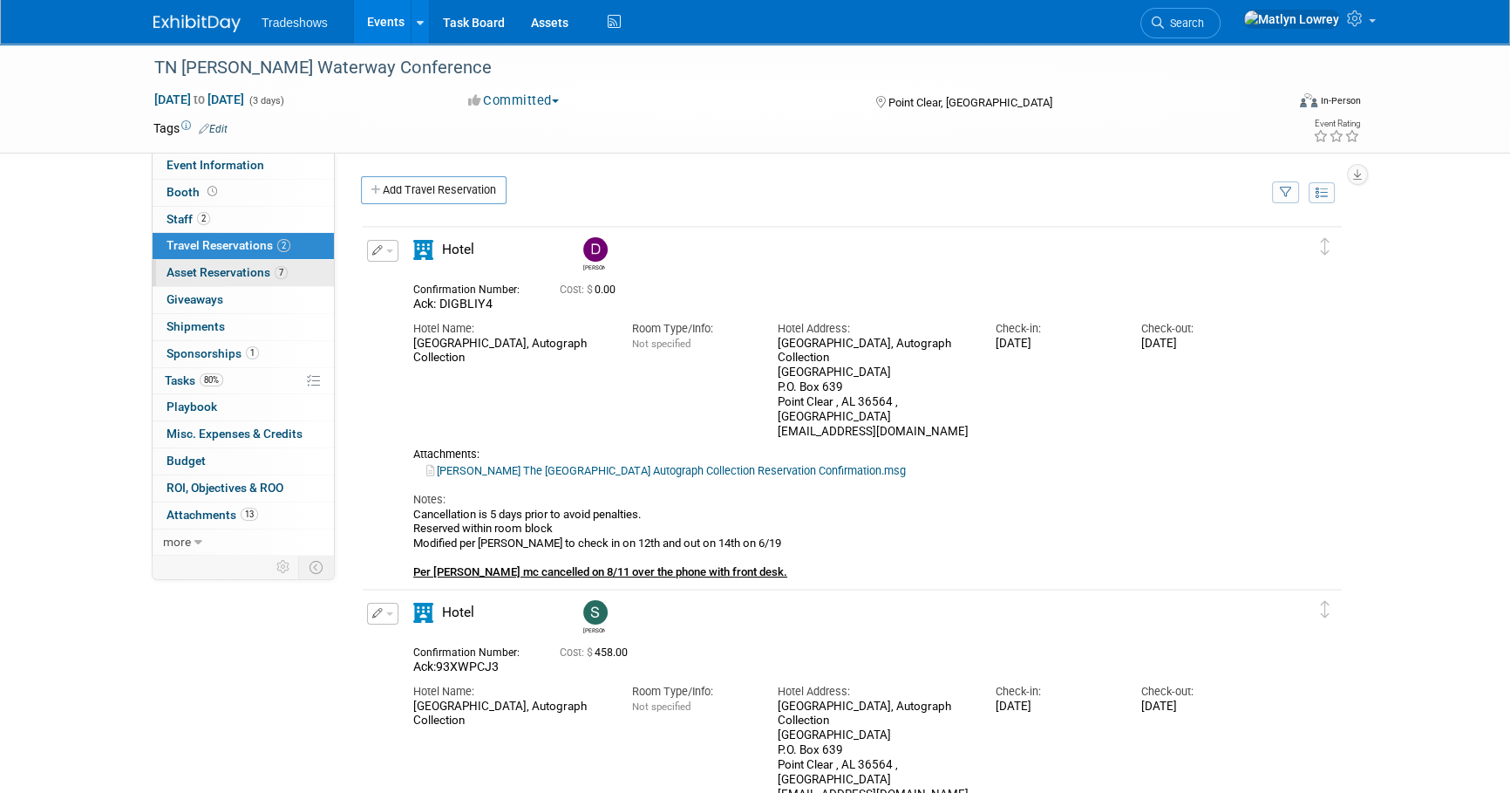
click at [194, 263] on link "7 Asset Reservations 7" at bounding box center [243, 273] width 181 height 26
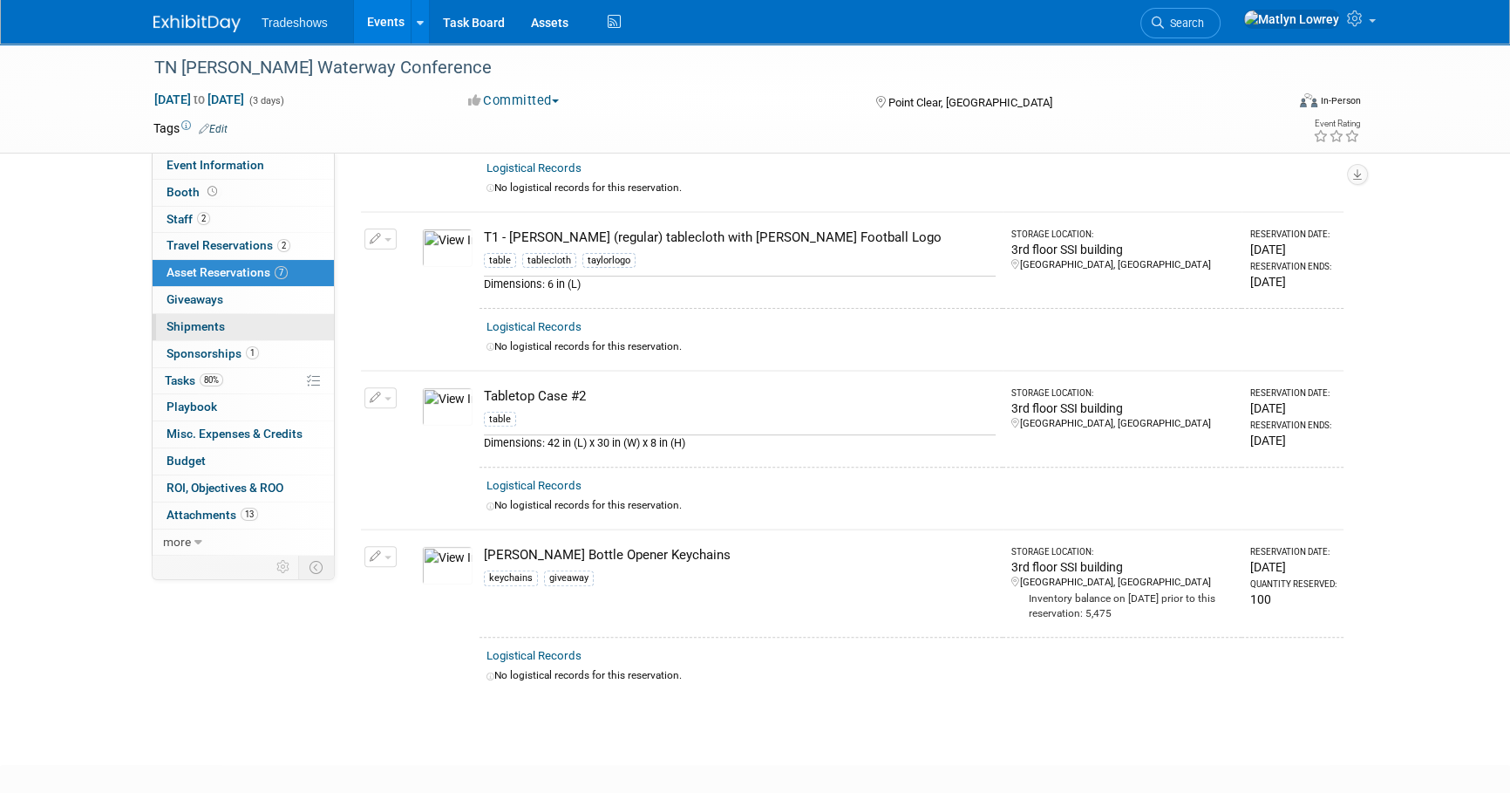
scroll to position [800, 0]
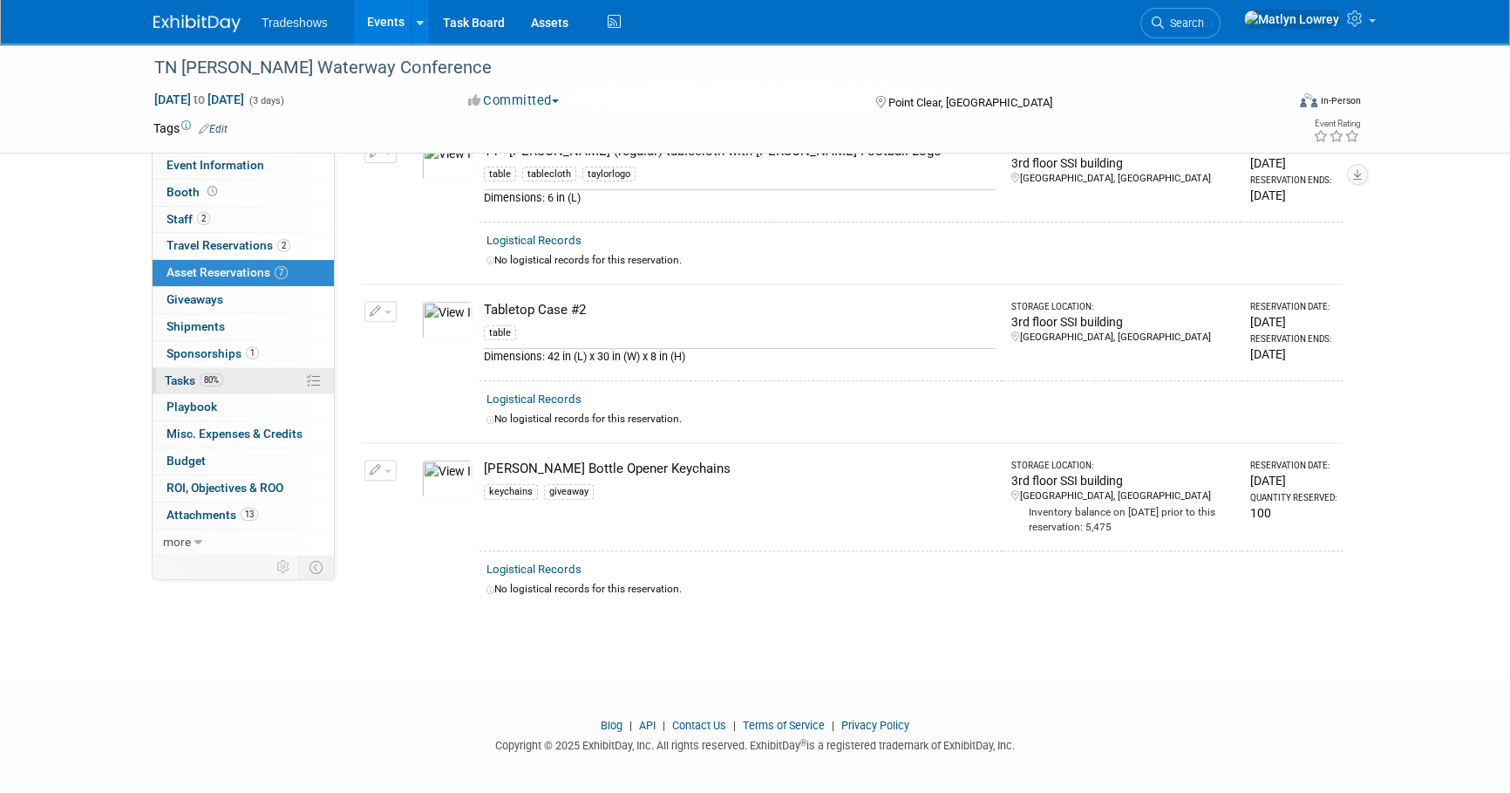
click at [194, 386] on link "80% Tasks 80%" at bounding box center [243, 381] width 181 height 26
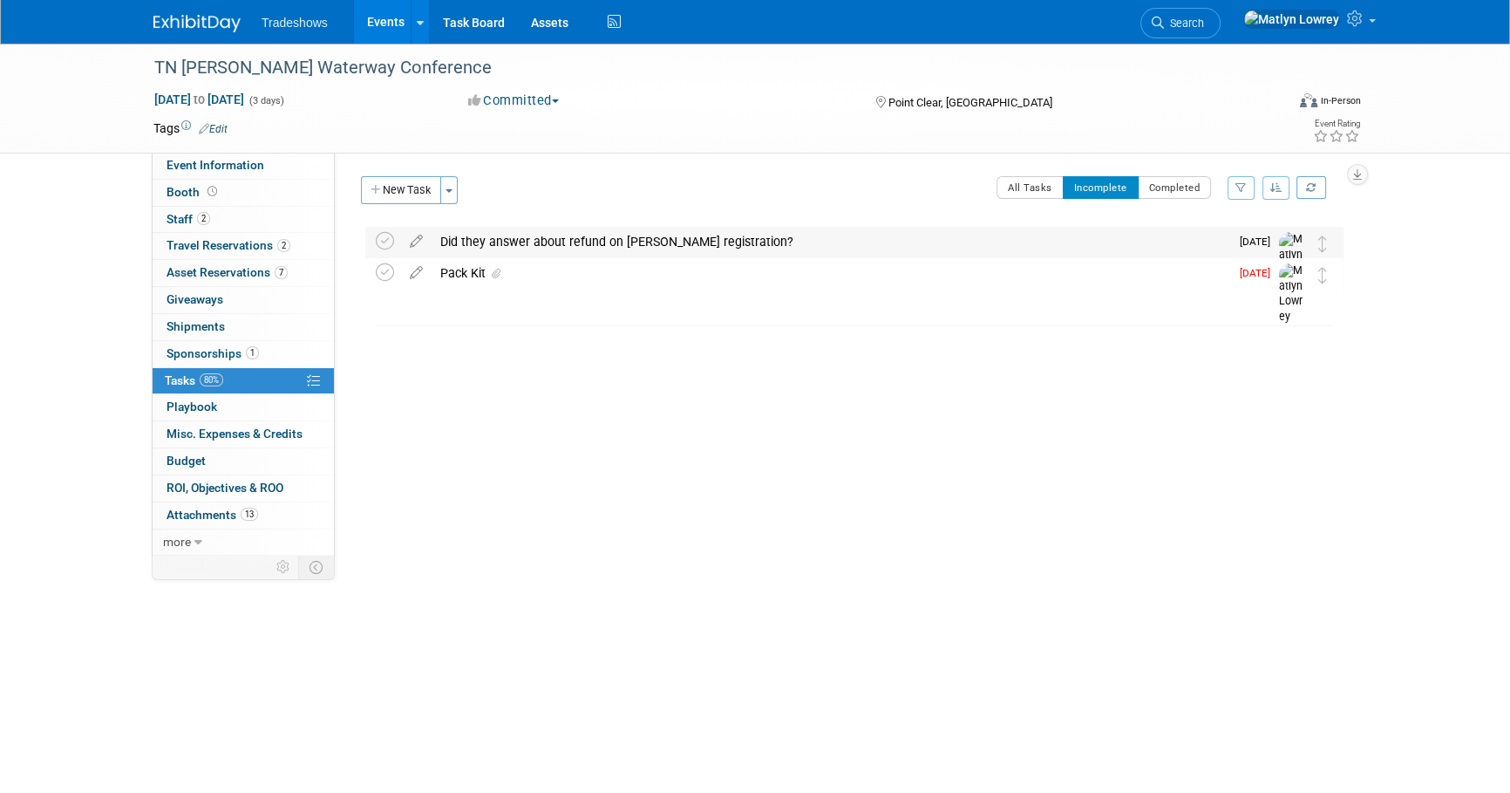
click at [528, 241] on div "Did they answer about refund on [PERSON_NAME] registration?" at bounding box center [831, 242] width 798 height 30
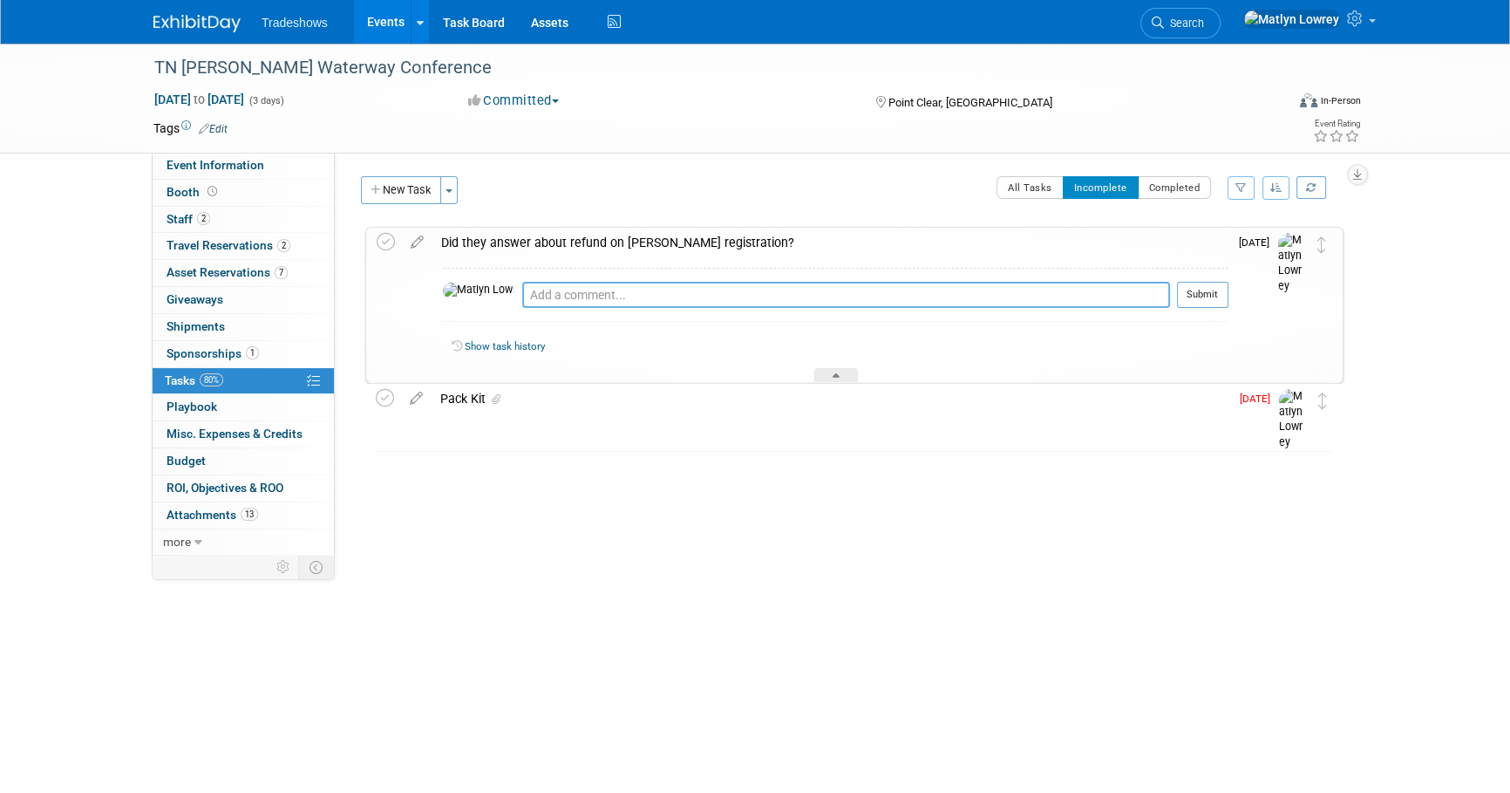
click at [522, 297] on textarea at bounding box center [846, 295] width 648 height 26
type textarea "Yes, they are giving us a credit for next year"
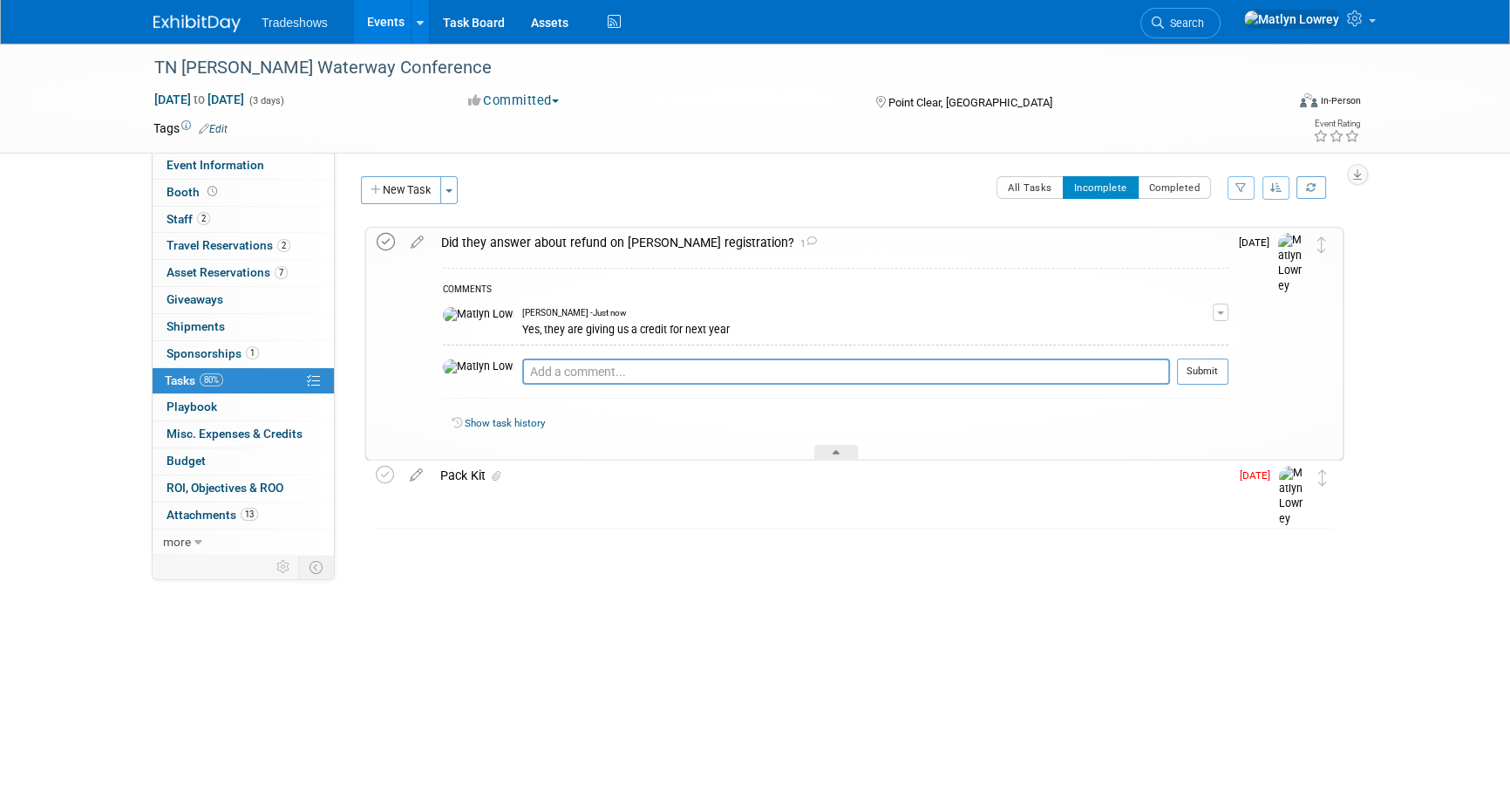
click at [388, 235] on icon at bounding box center [386, 242] width 18 height 18
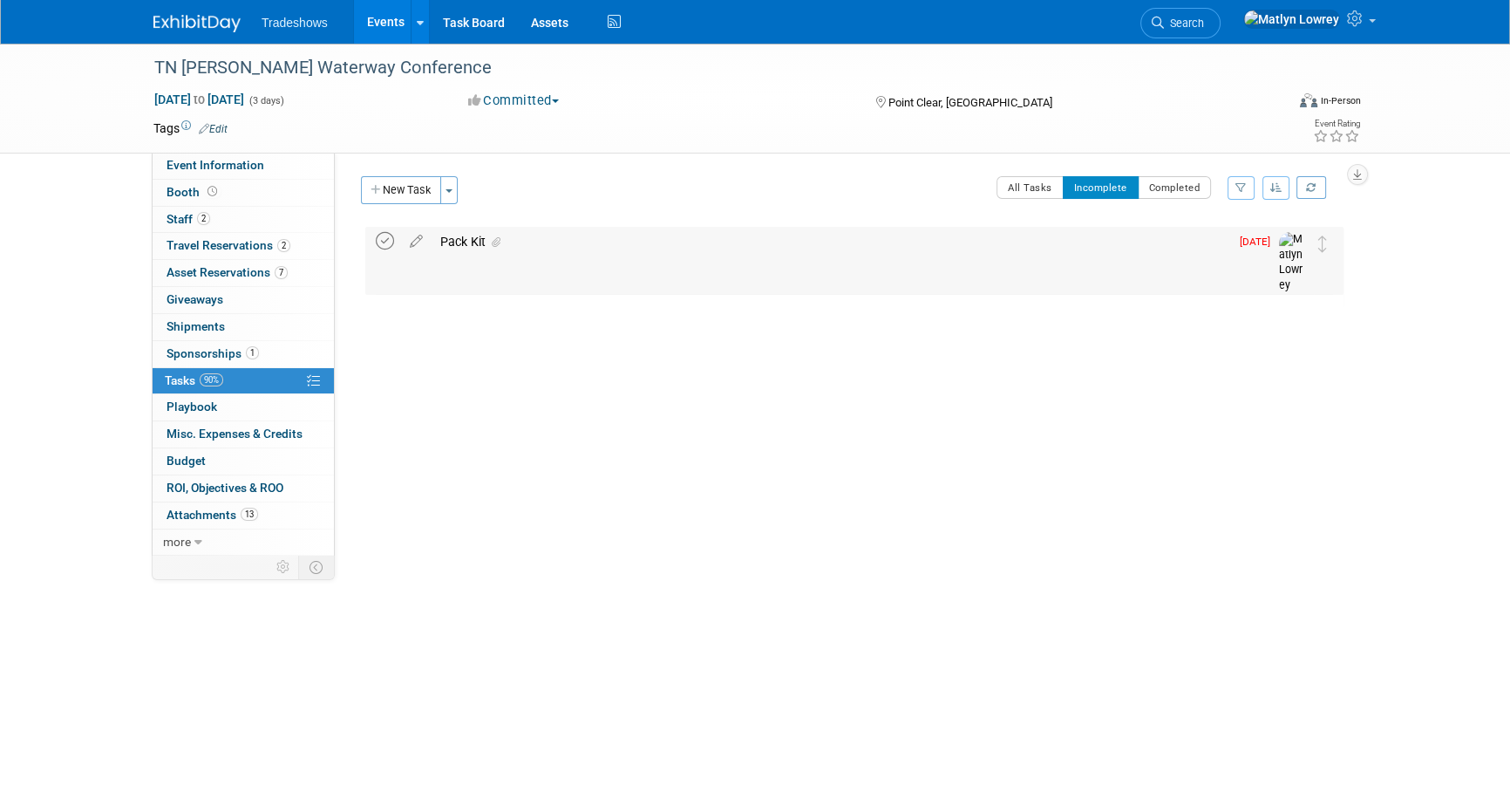
click at [388, 244] on icon at bounding box center [385, 241] width 18 height 18
click at [377, 29] on link "Events" at bounding box center [386, 22] width 64 height 44
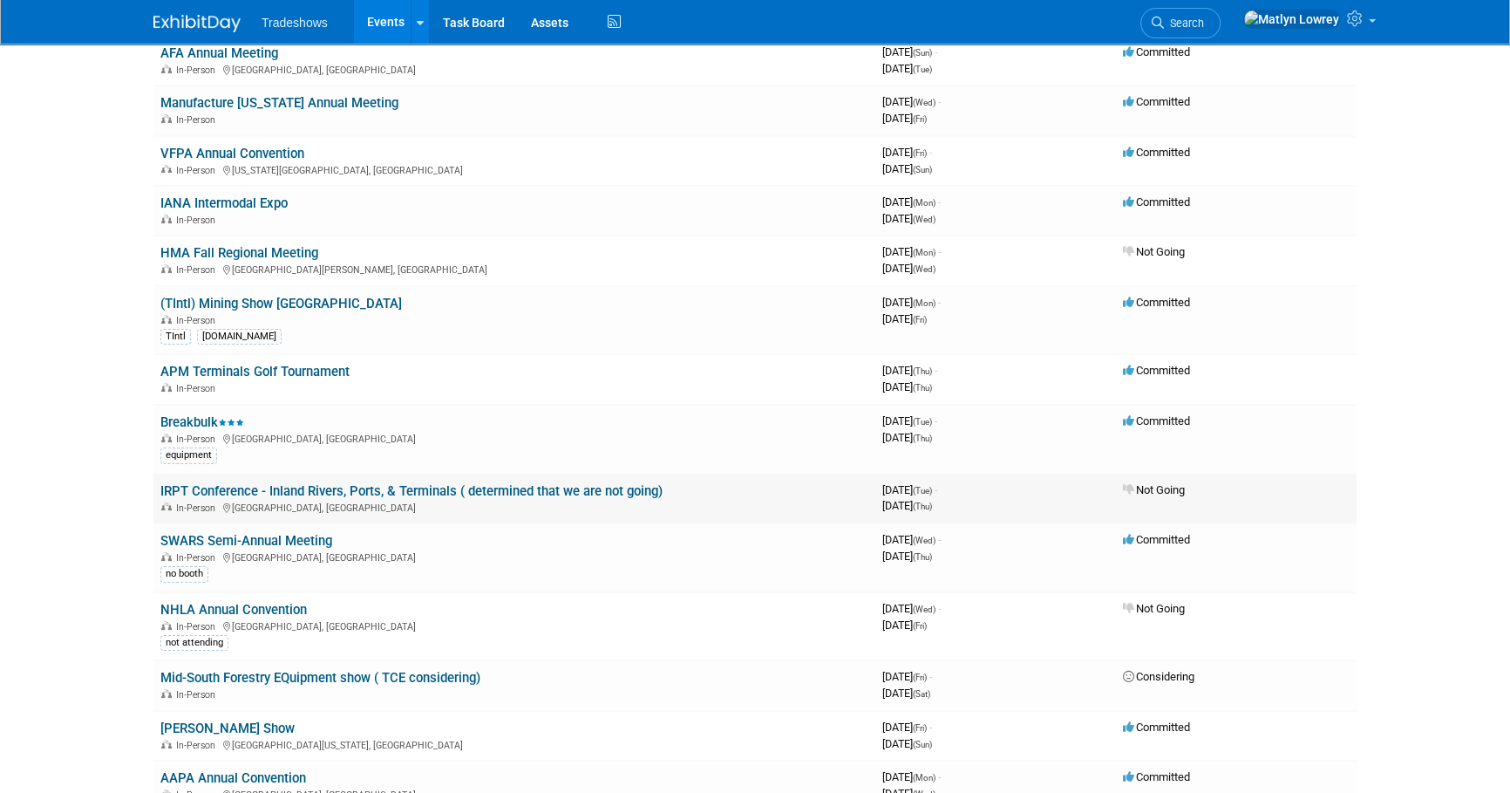
scroll to position [317, 0]
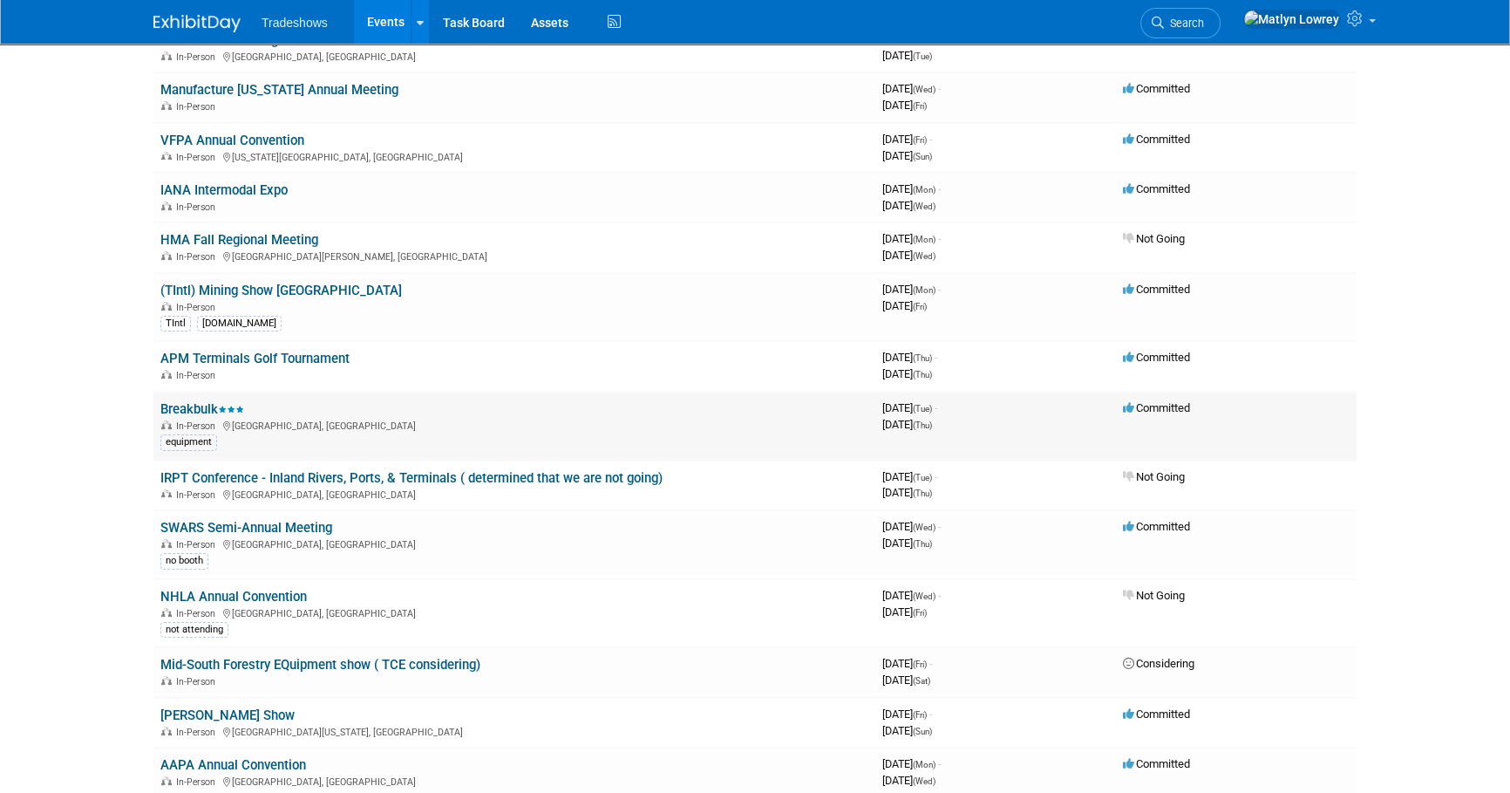
click at [180, 404] on link "Breakbulk" at bounding box center [202, 409] width 84 height 16
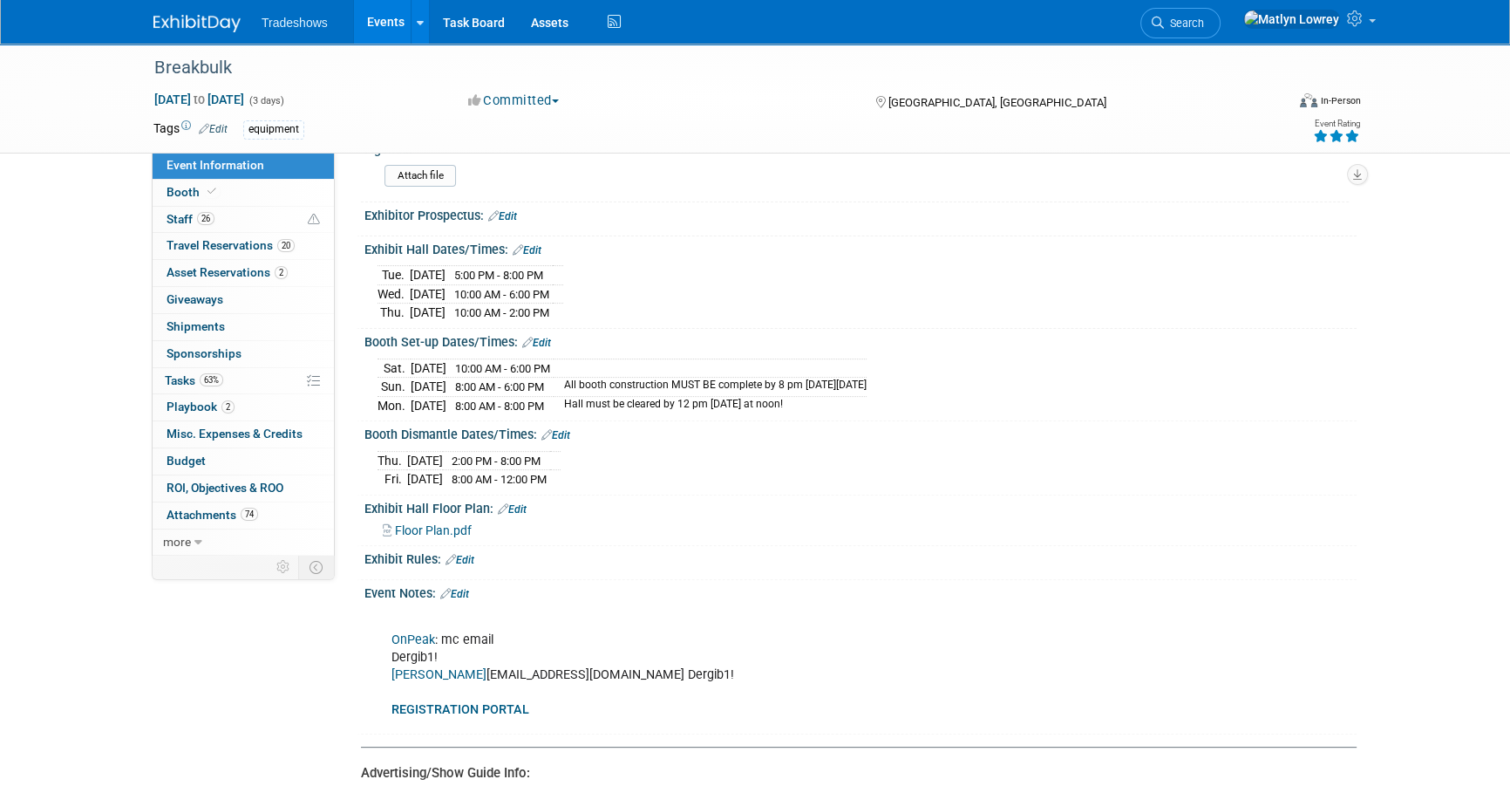
scroll to position [634, 0]
